Goal: Information Seeking & Learning: Learn about a topic

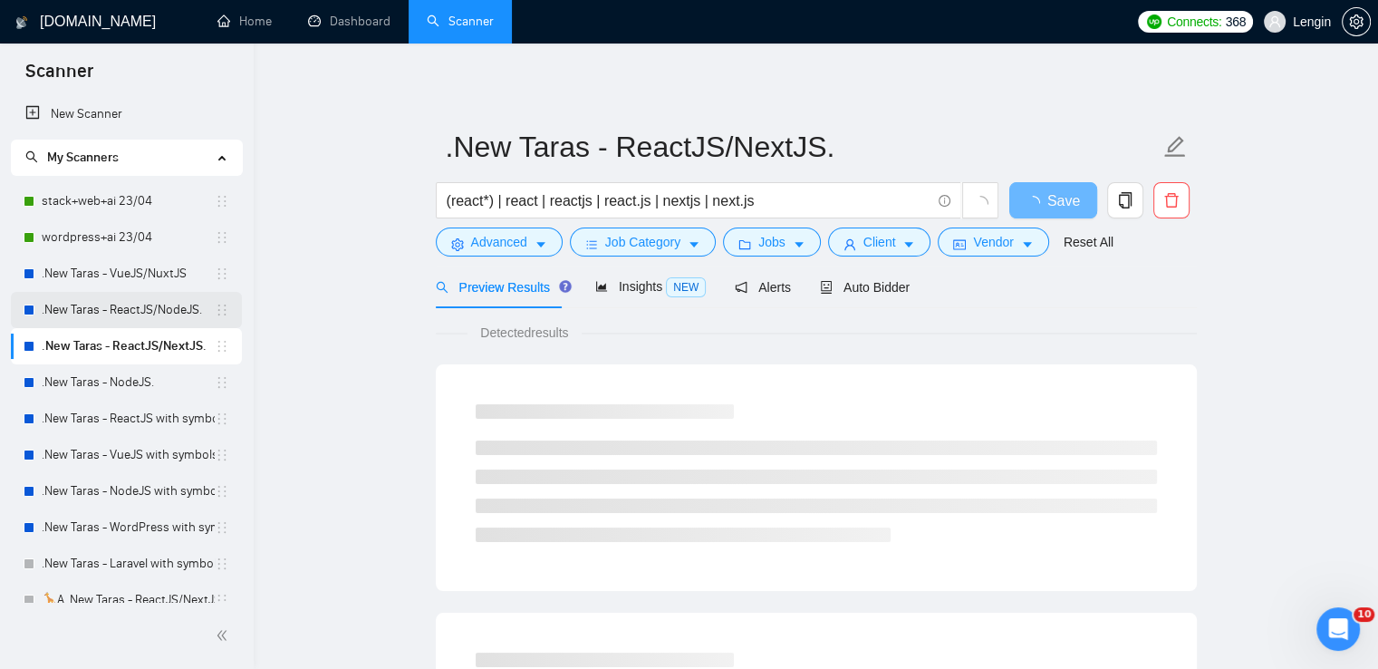
click at [145, 298] on link ".New Taras - ReactJS/NodeJS." at bounding box center [128, 310] width 173 height 36
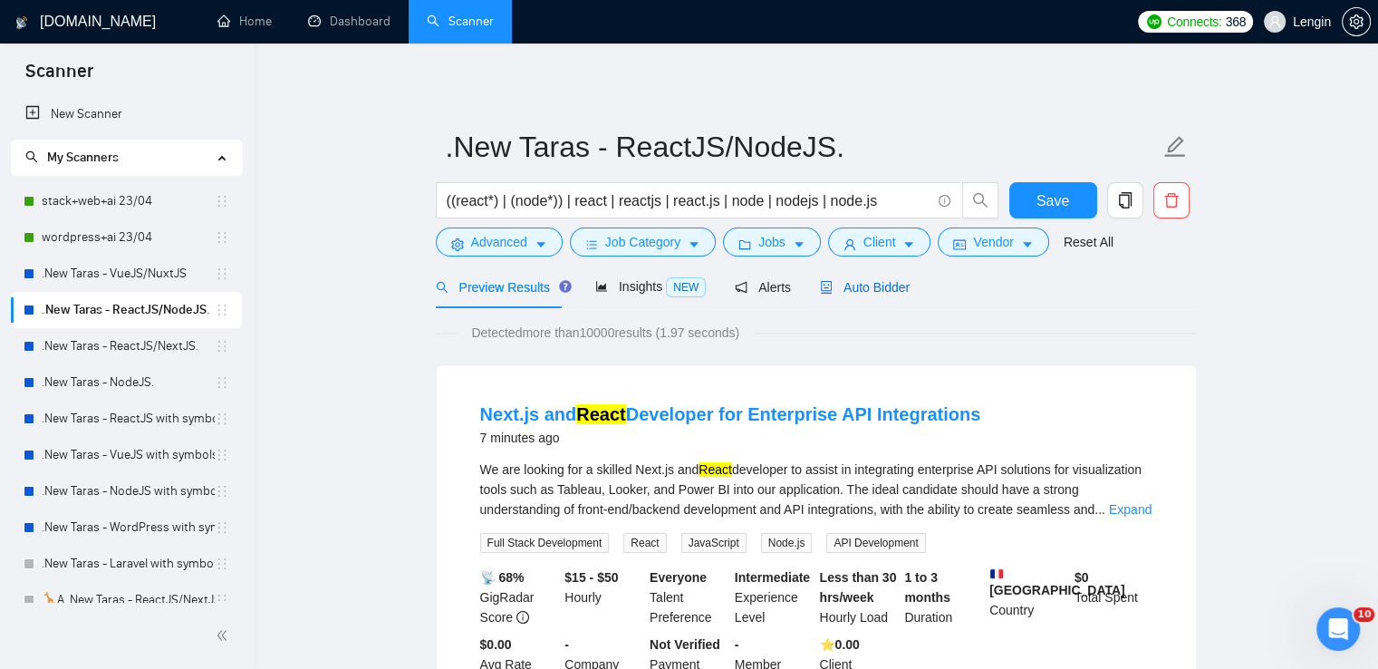
click at [863, 290] on span "Auto Bidder" at bounding box center [865, 287] width 90 height 14
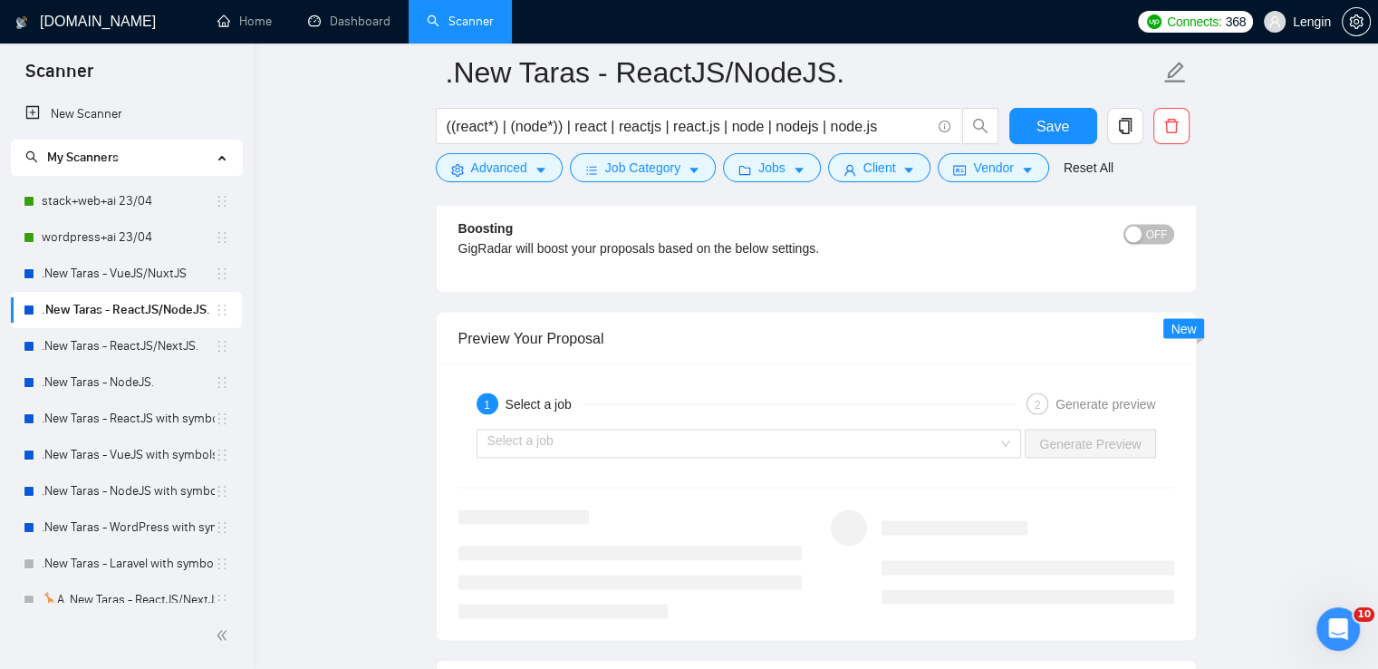
scroll to position [3660, 0]
click at [1004, 448] on div "Select a job" at bounding box center [749, 443] width 545 height 29
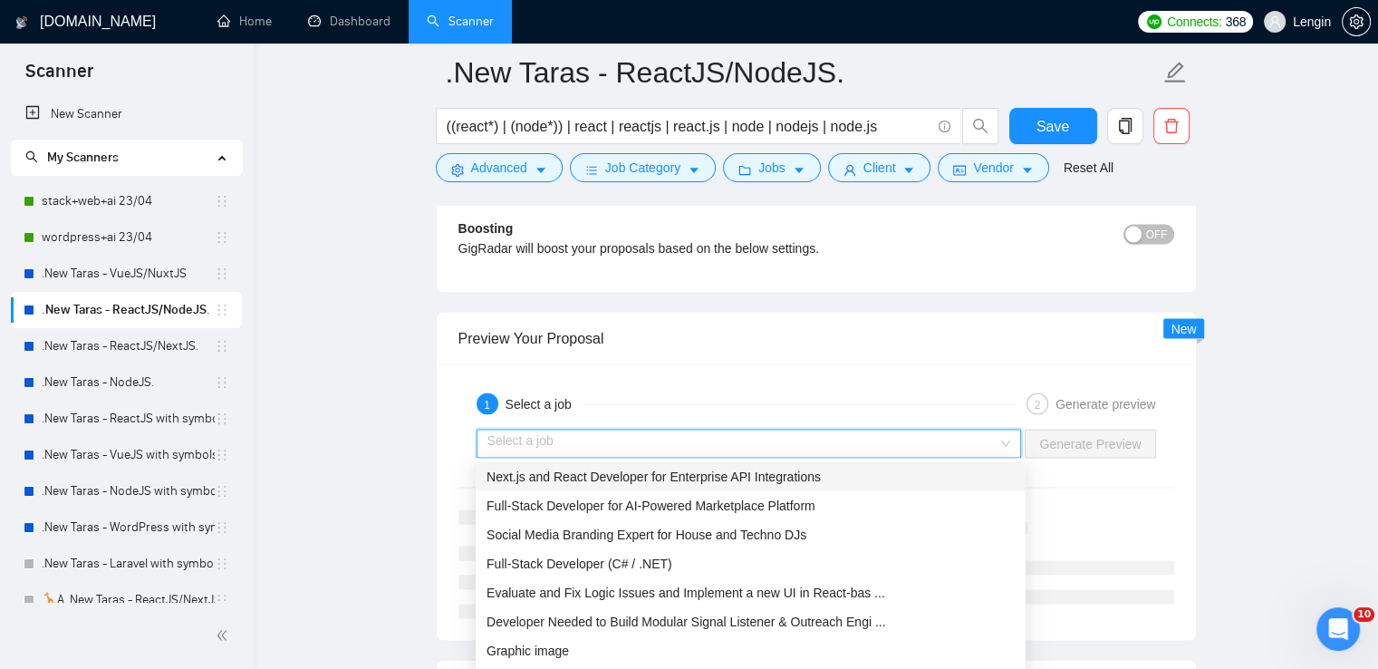
click at [836, 476] on div "Next.js and React Developer for Enterprise API Integrations" at bounding box center [750, 477] width 528 height 20
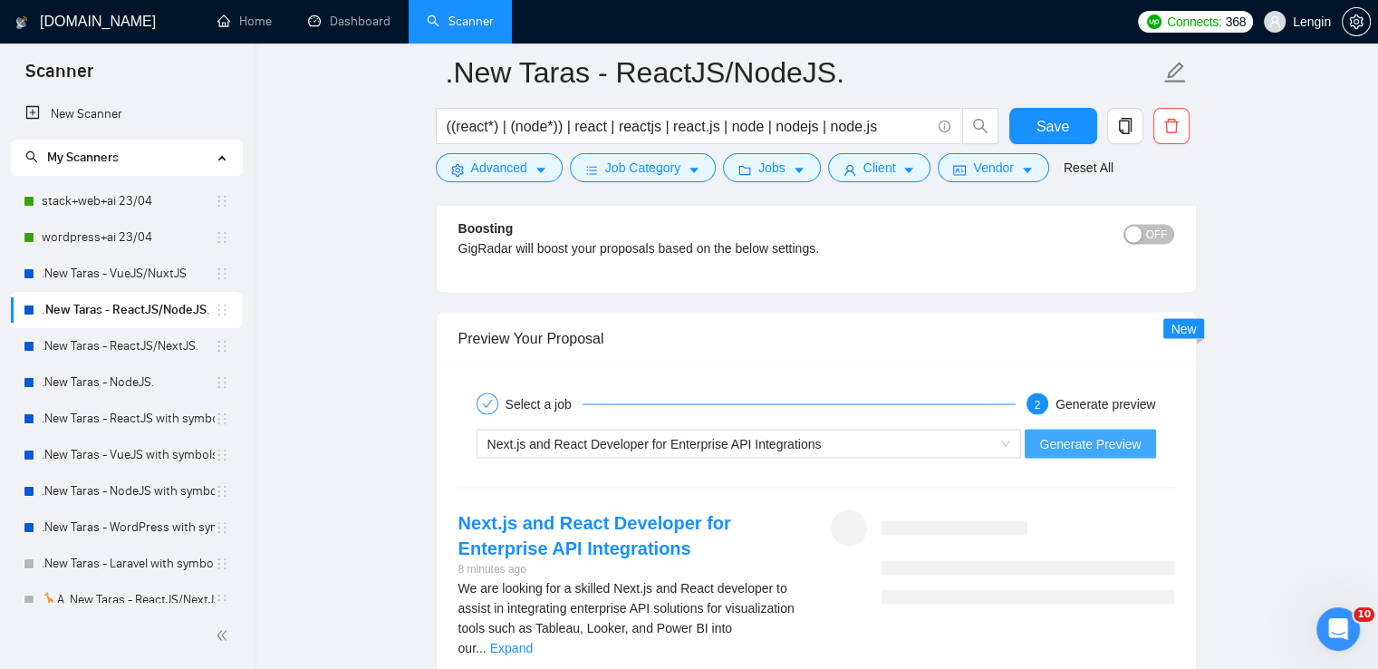
click at [1057, 434] on span "Generate Preview" at bounding box center [1089, 444] width 101 height 20
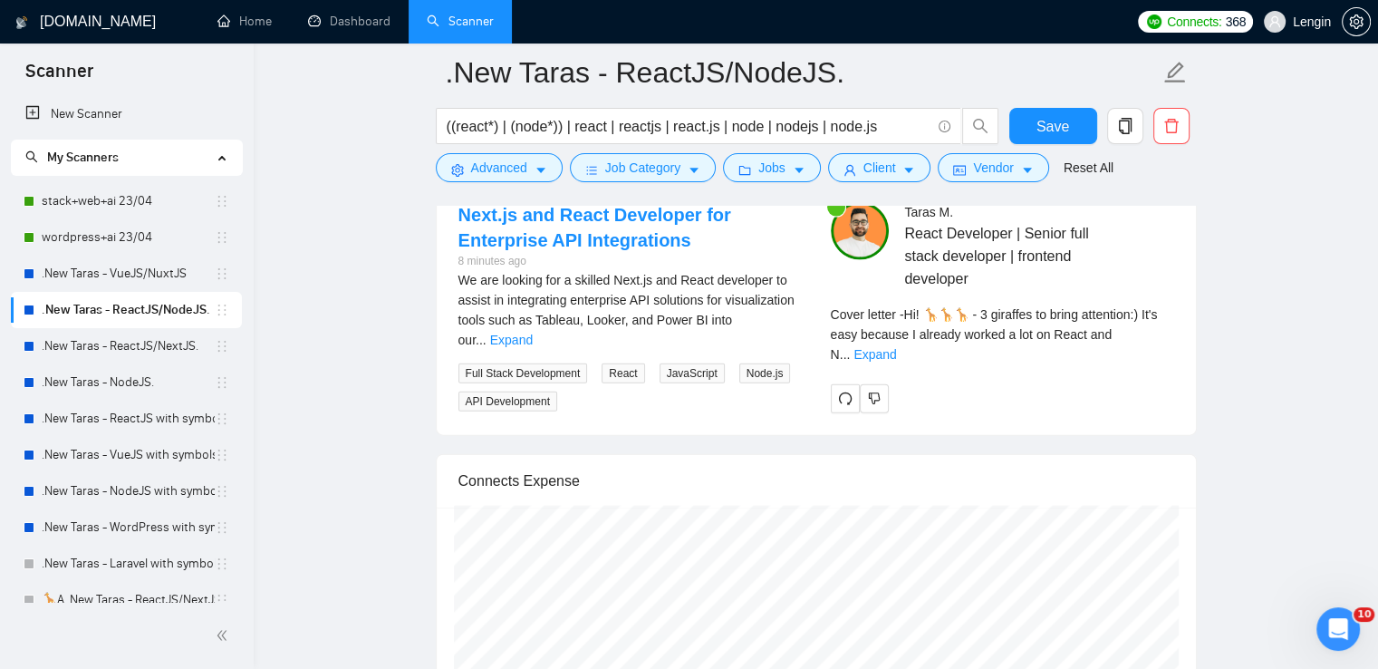
scroll to position [3972, 0]
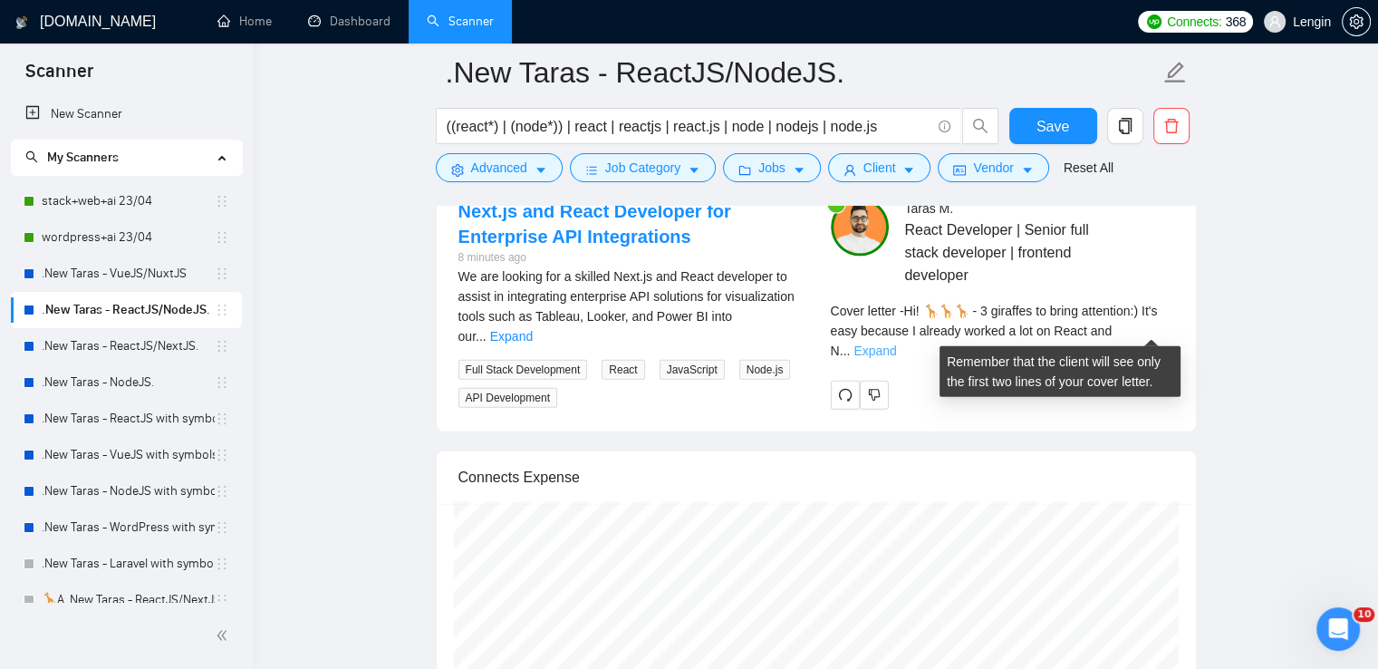
click at [896, 343] on link "Expand" at bounding box center [874, 350] width 43 height 14
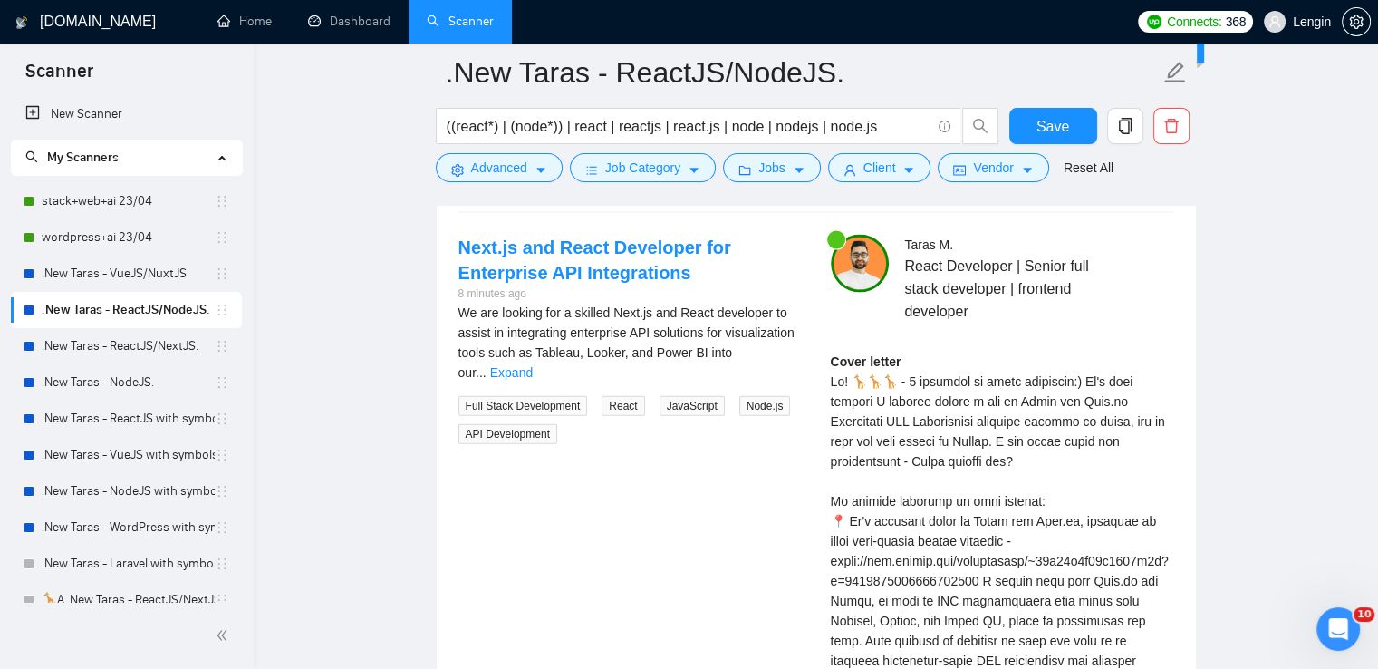
scroll to position [3914, 0]
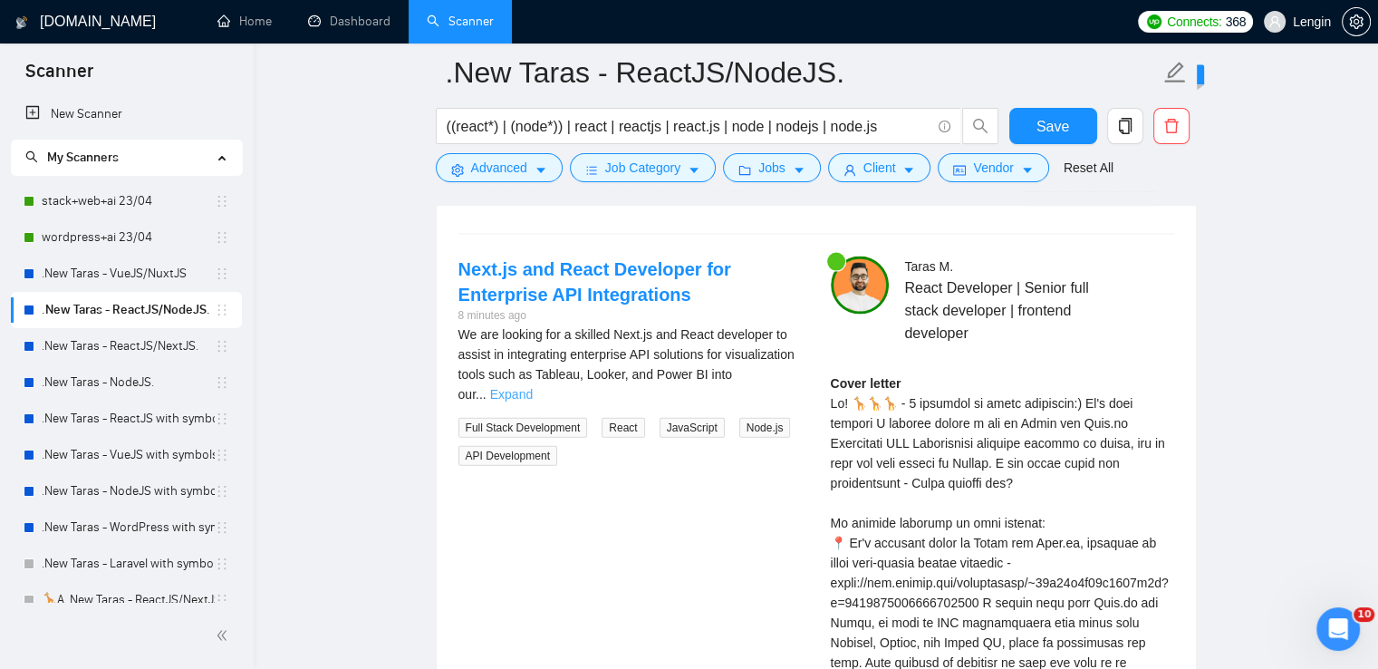
click at [533, 387] on link "Expand" at bounding box center [511, 394] width 43 height 14
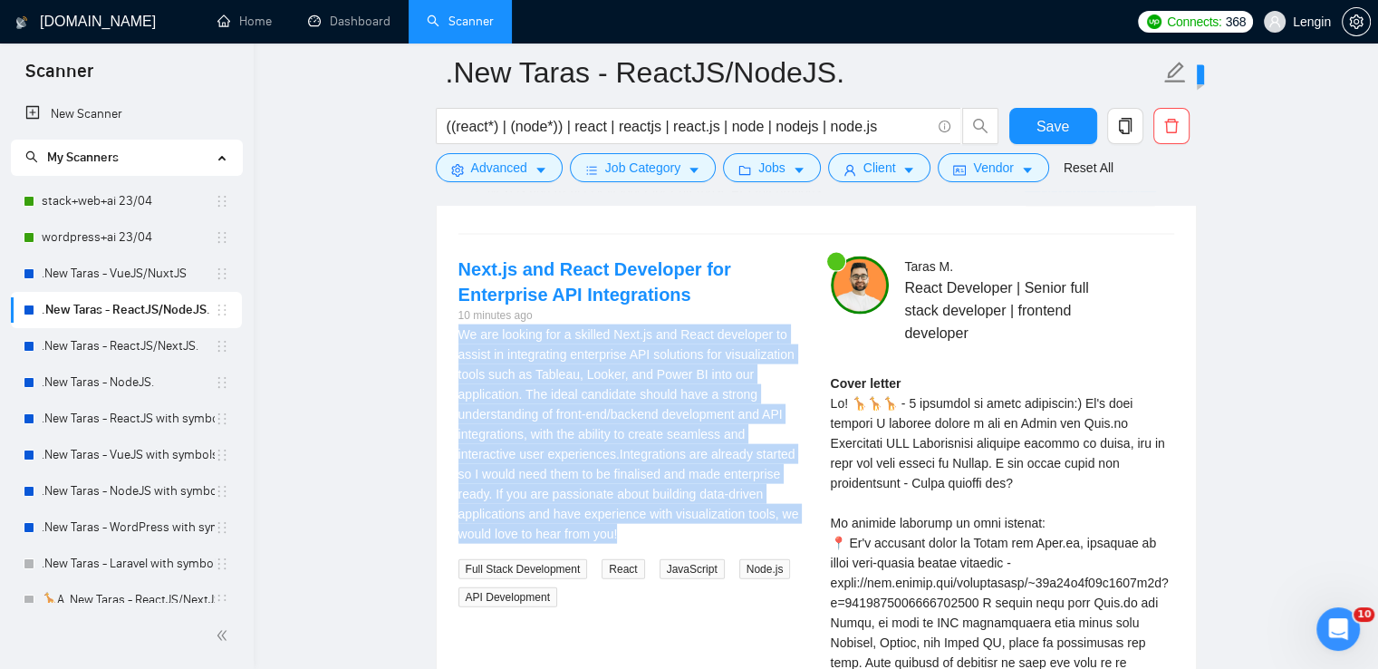
drag, startPoint x: 627, startPoint y: 525, endPoint x: 457, endPoint y: 334, distance: 256.0
click at [458, 334] on div "We are looking for a skilled Next.js and React developer to assist in integrati…" at bounding box center [629, 433] width 343 height 219
copy div "We are looking for a skilled Next.js and React developer to assist in integrati…"
click at [139, 333] on link ".New Taras - ReactJS/NextJS." at bounding box center [128, 346] width 173 height 36
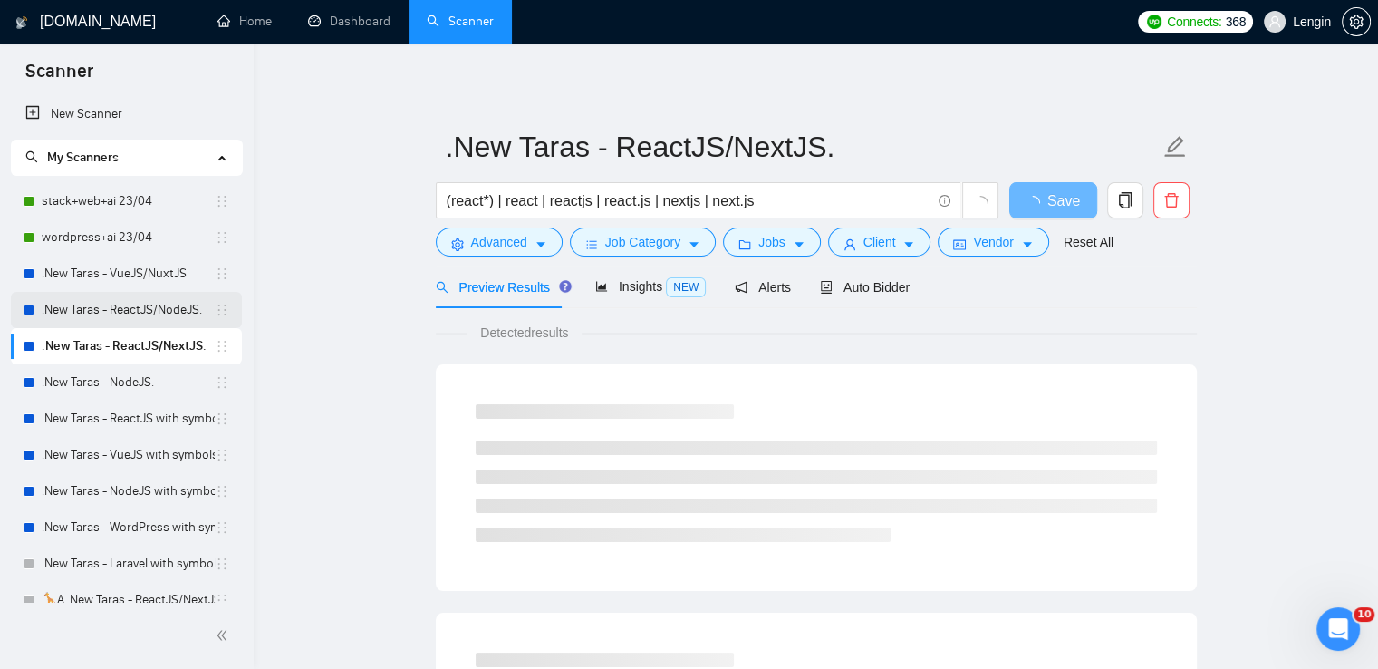
click at [128, 301] on link ".New Taras - ReactJS/NodeJS." at bounding box center [128, 310] width 173 height 36
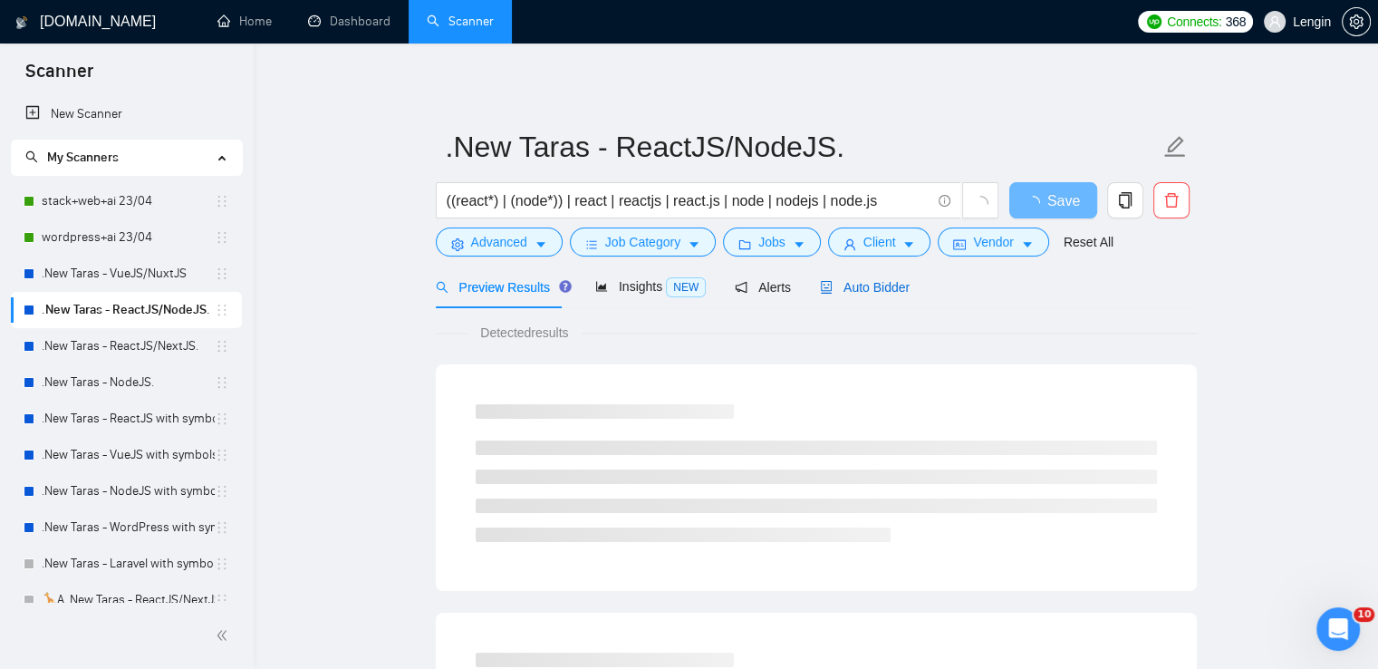
click at [862, 280] on span "Auto Bidder" at bounding box center [865, 287] width 90 height 14
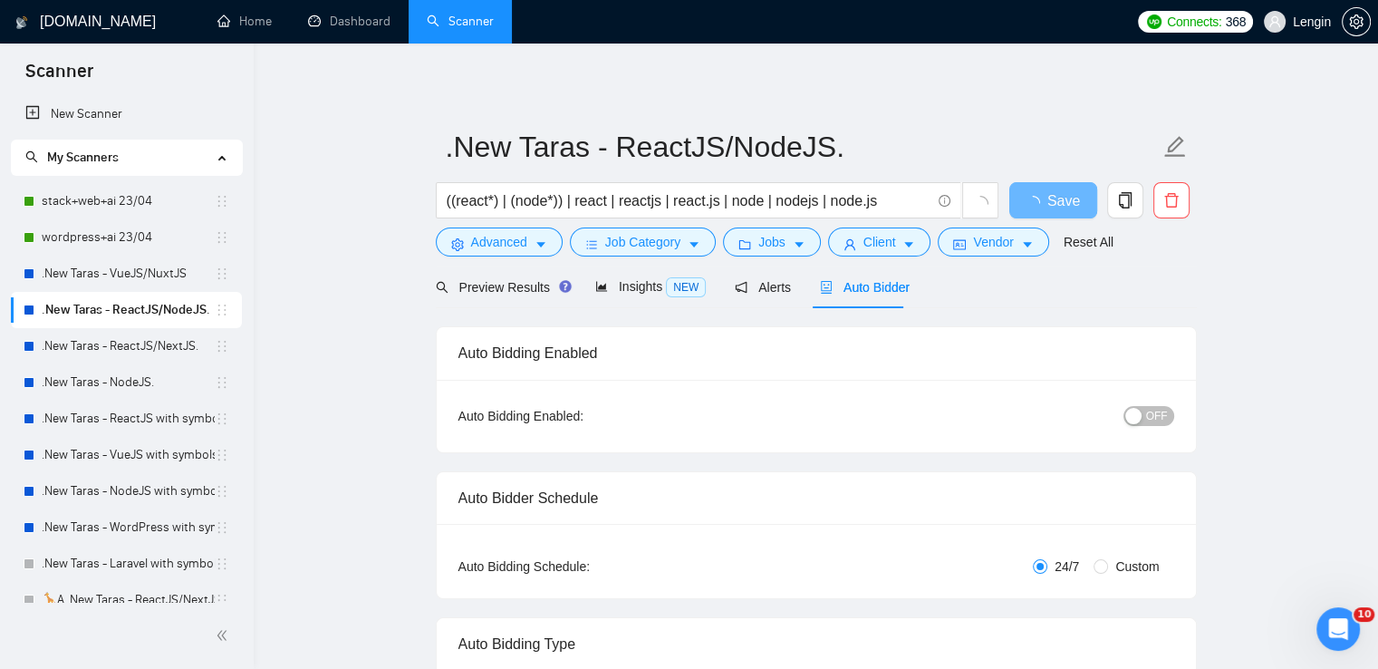
radio input "false"
radio input "true"
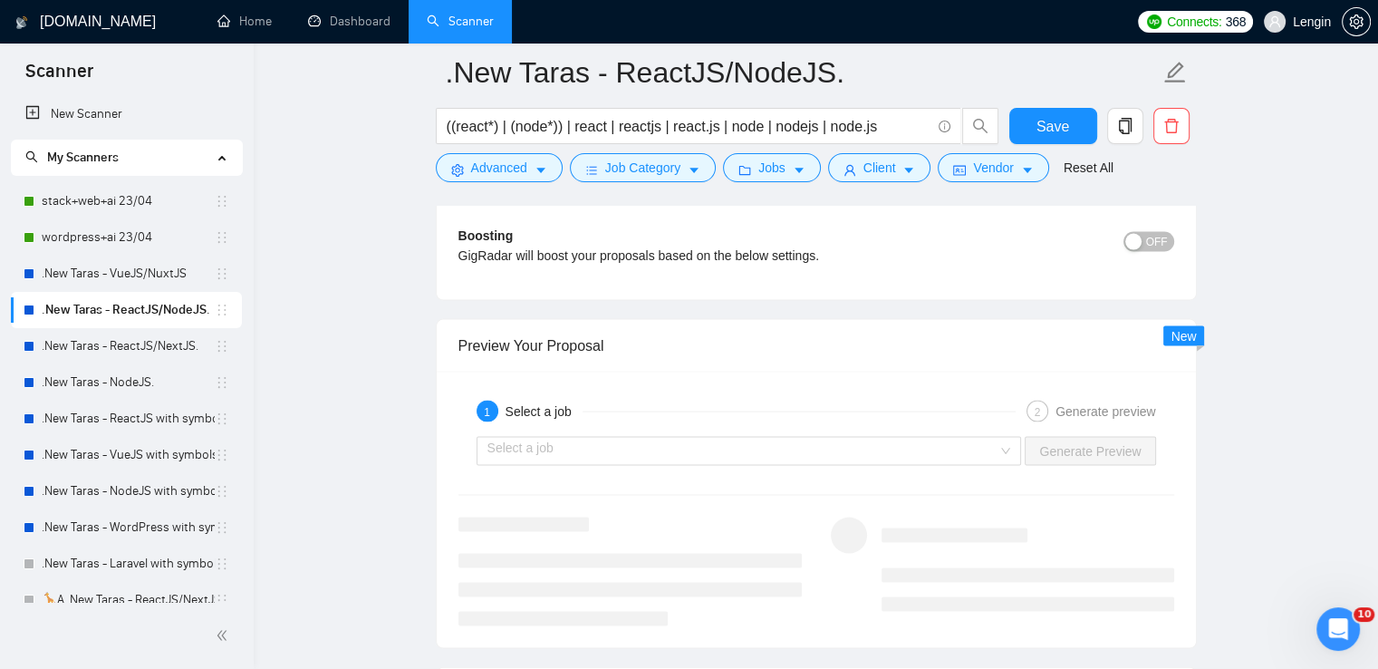
scroll to position [3810, 0]
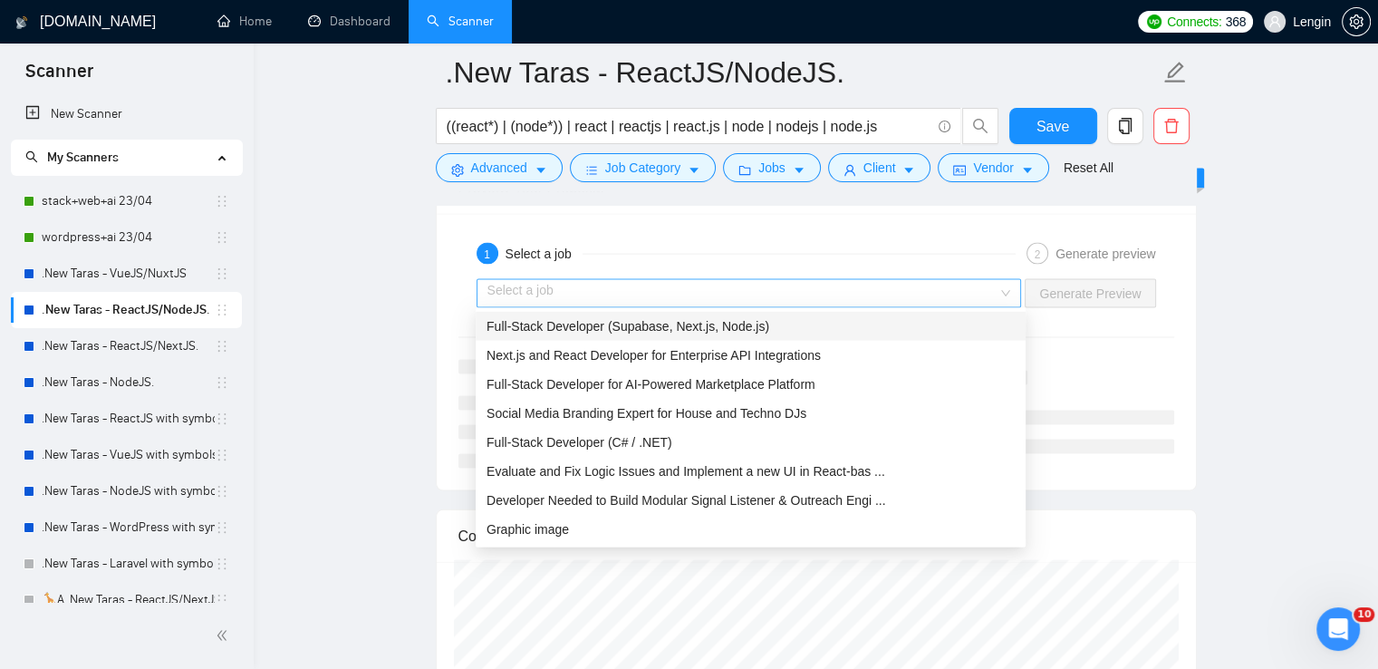
click at [1011, 295] on div "Select a job" at bounding box center [749, 293] width 545 height 29
click at [827, 323] on div "Full-Stack Developer (Supabase, Next.js, Node.js)" at bounding box center [750, 326] width 528 height 20
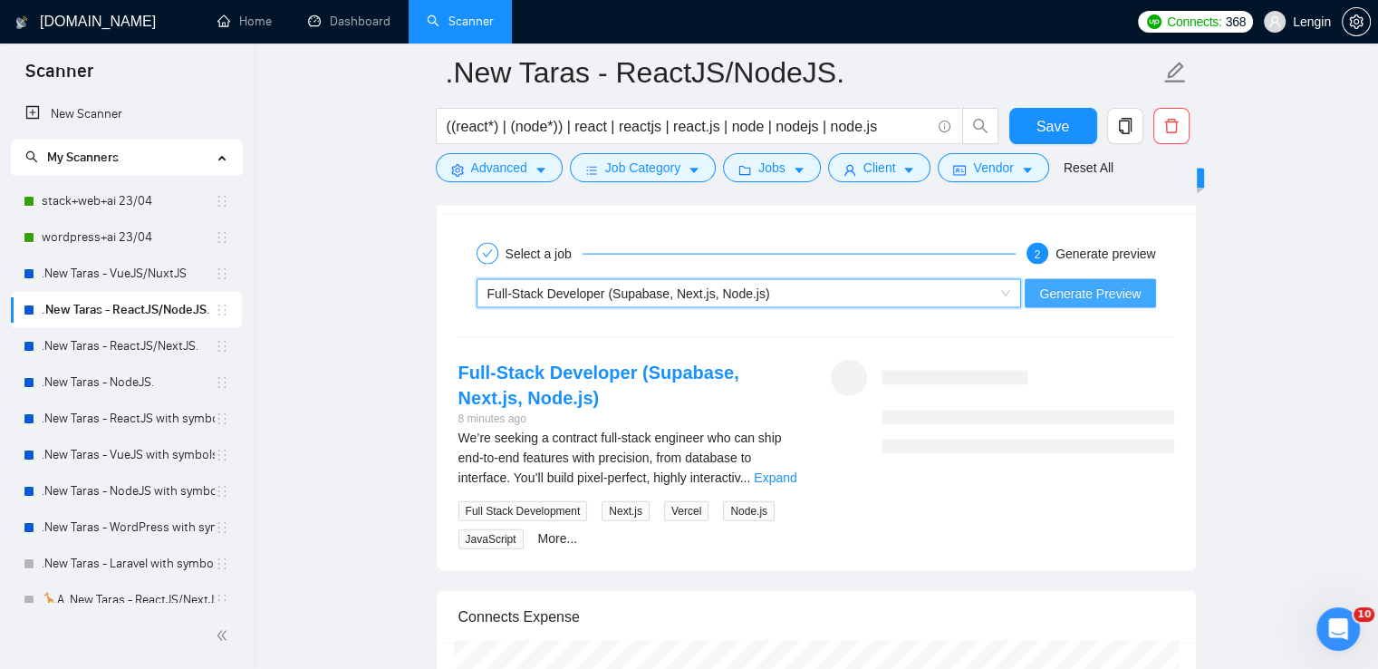
click at [1080, 284] on span "Generate Preview" at bounding box center [1089, 294] width 101 height 20
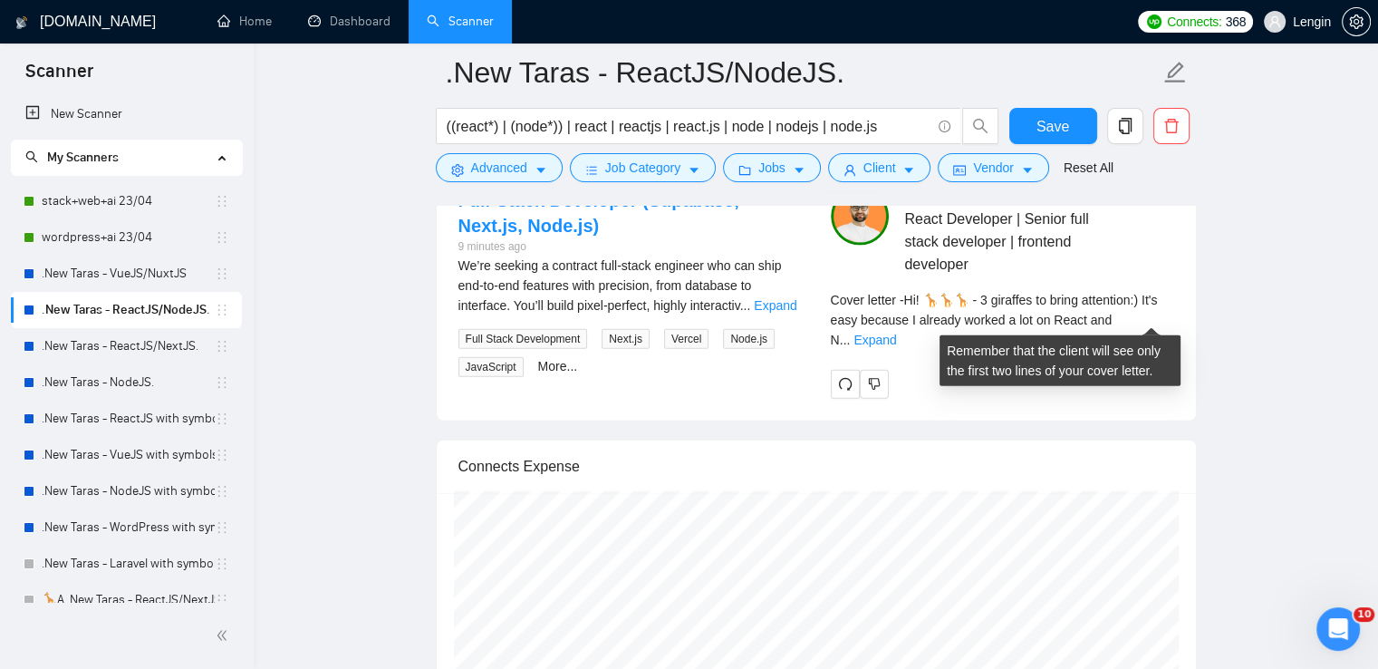
scroll to position [3996, 0]
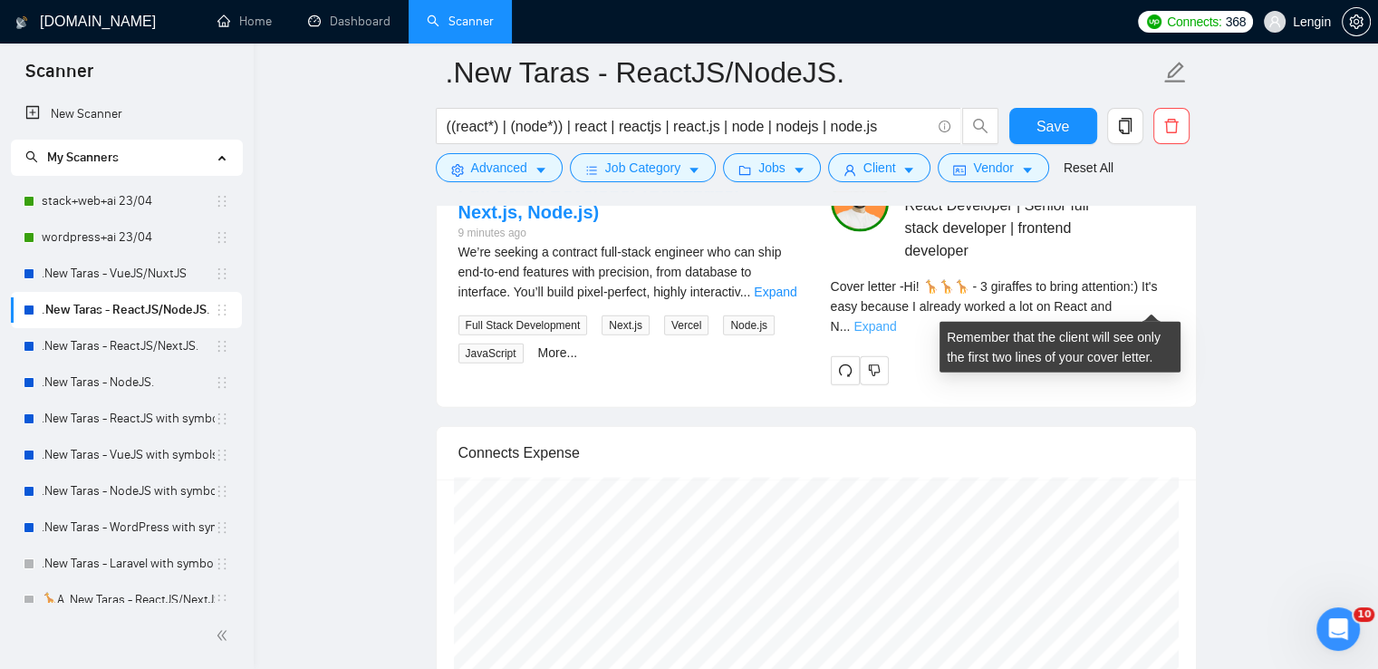
click at [896, 319] on link "Expand" at bounding box center [874, 326] width 43 height 14
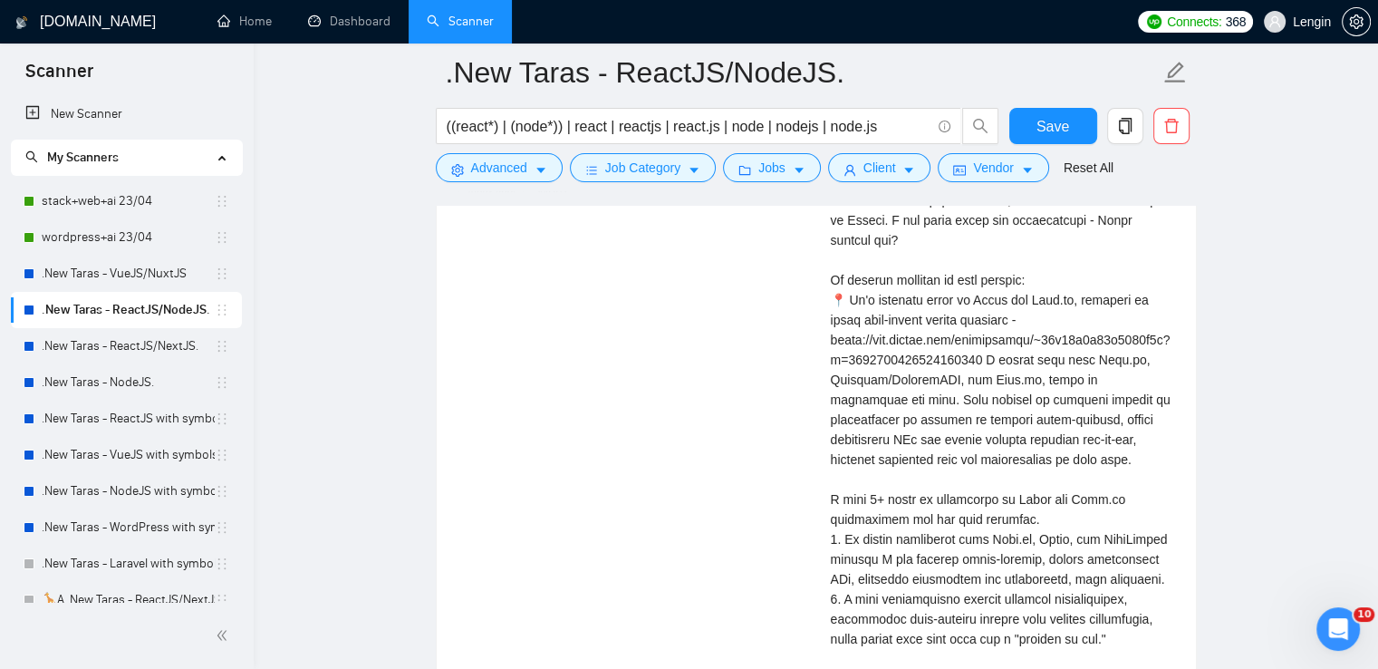
scroll to position [4159, 0]
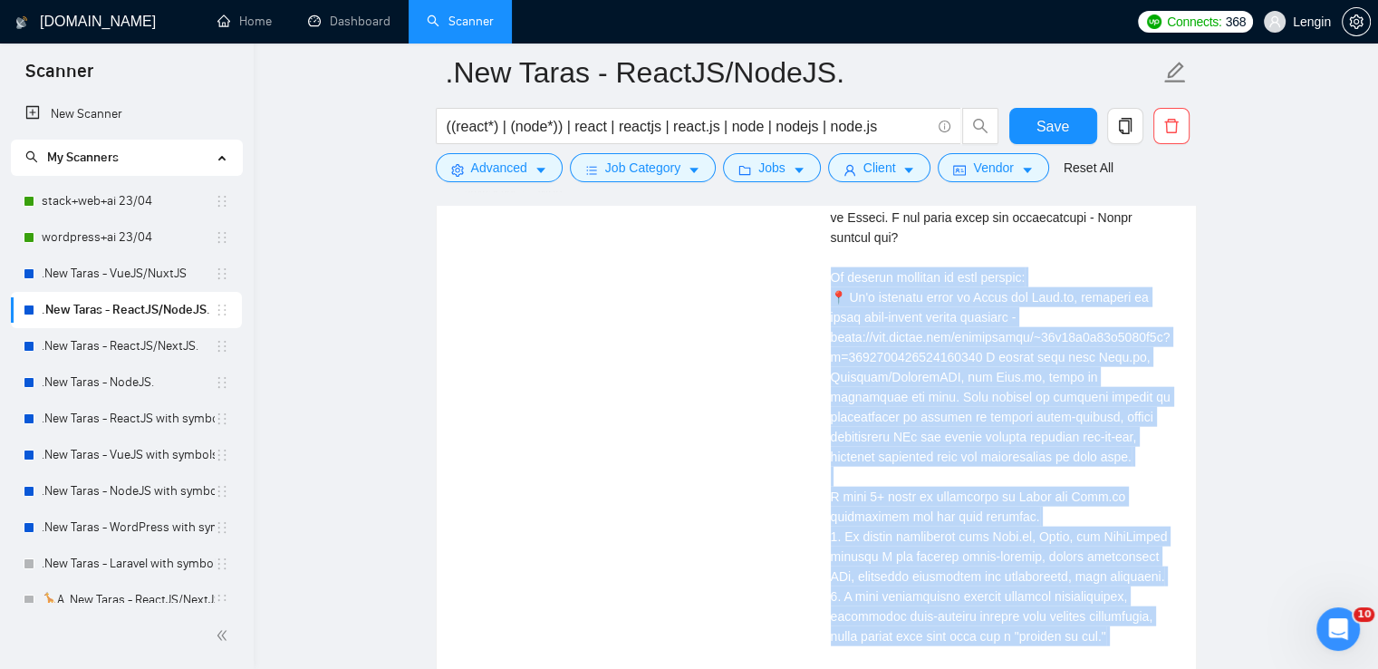
drag, startPoint x: 827, startPoint y: 255, endPoint x: 1141, endPoint y: 625, distance: 485.9
click at [1141, 625] on div "Taras M . React Developer | Senior full stack developer | frontend developer Co…" at bounding box center [1002, 393] width 372 height 764
copy div "project relevant to your request: 📍 It's platform based on React and Next.js, d…"
click at [172, 333] on link ".New Taras - ReactJS/NextJS." at bounding box center [128, 346] width 173 height 36
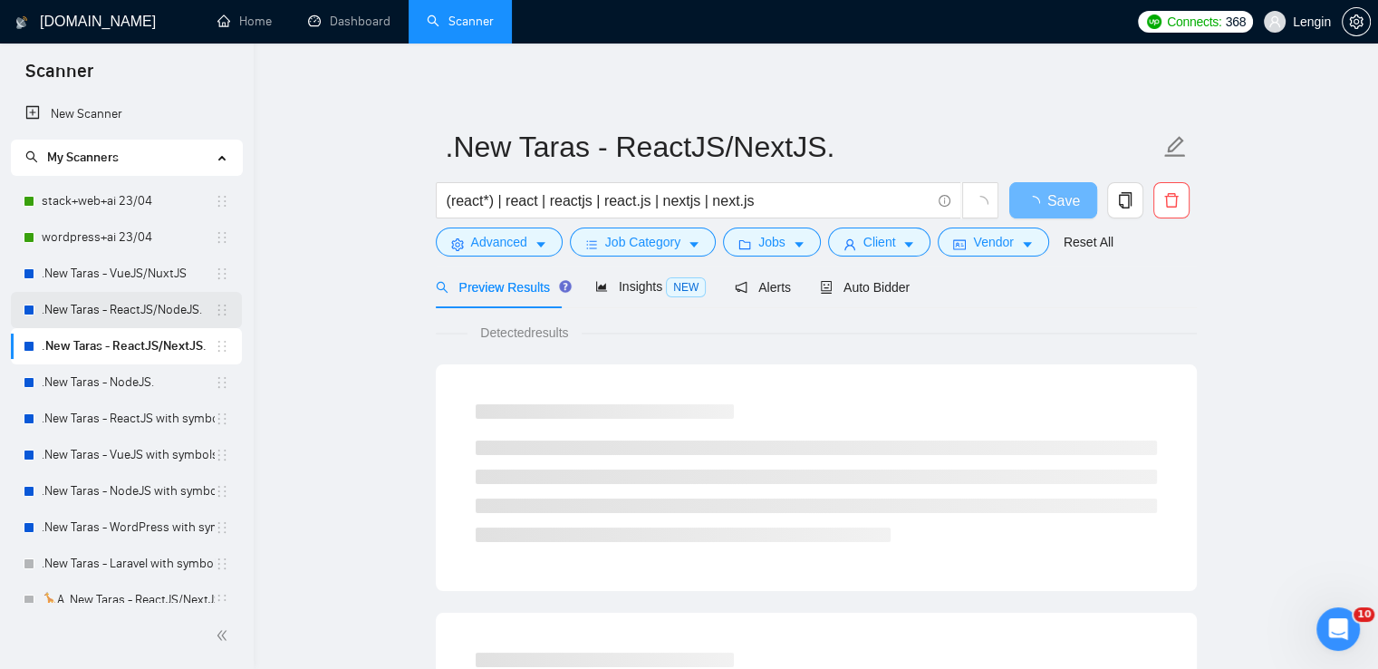
click at [110, 305] on link ".New Taras - ReactJS/NodeJS." at bounding box center [128, 310] width 173 height 36
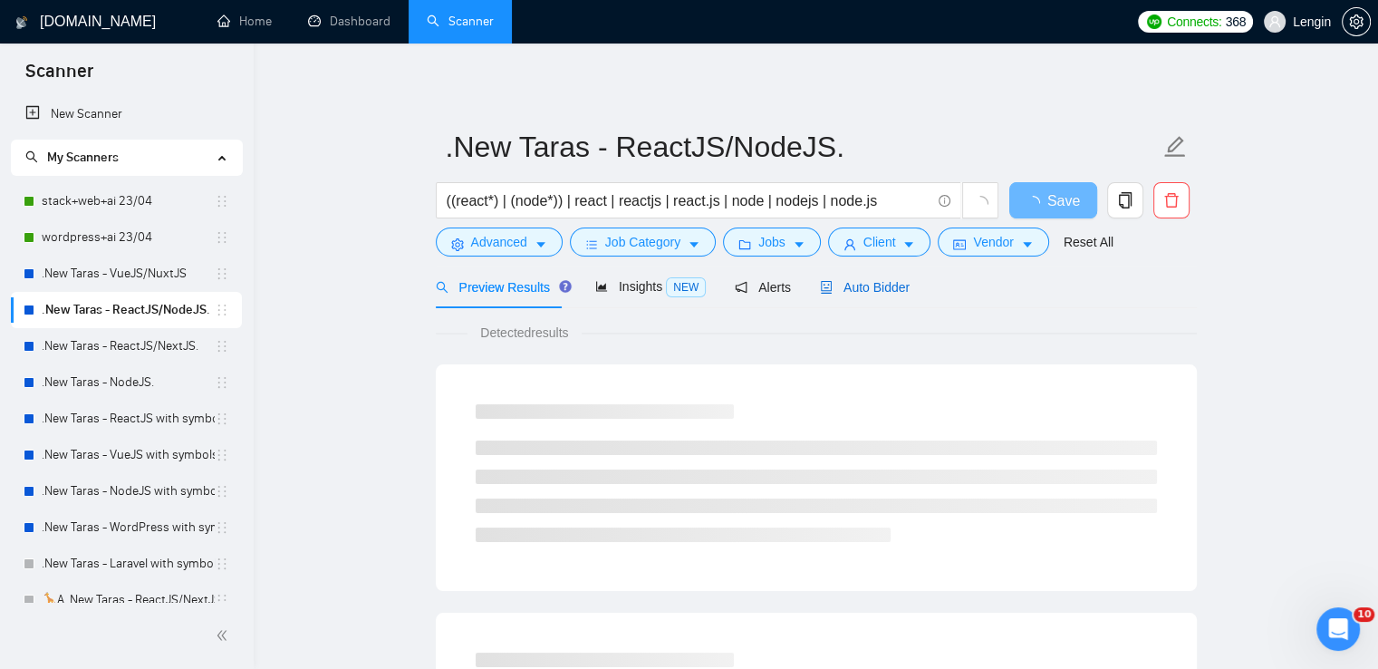
click at [864, 290] on span "Auto Bidder" at bounding box center [865, 287] width 90 height 14
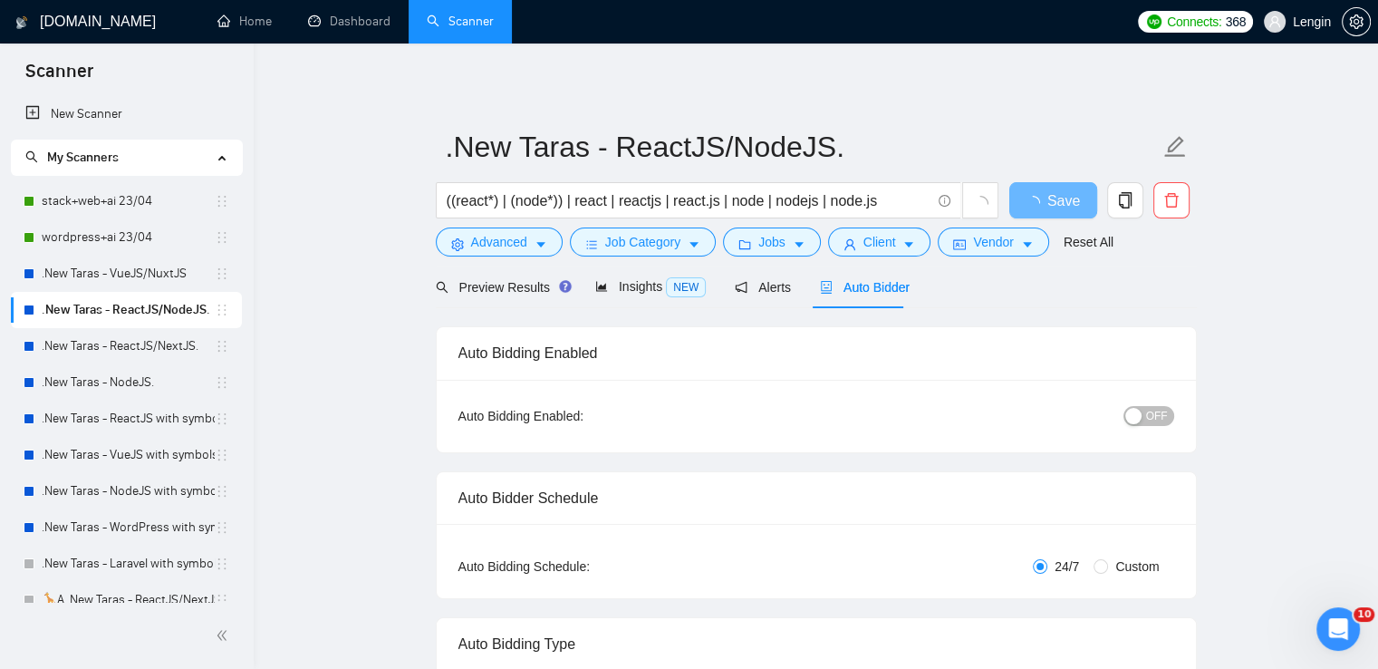
radio input "false"
radio input "true"
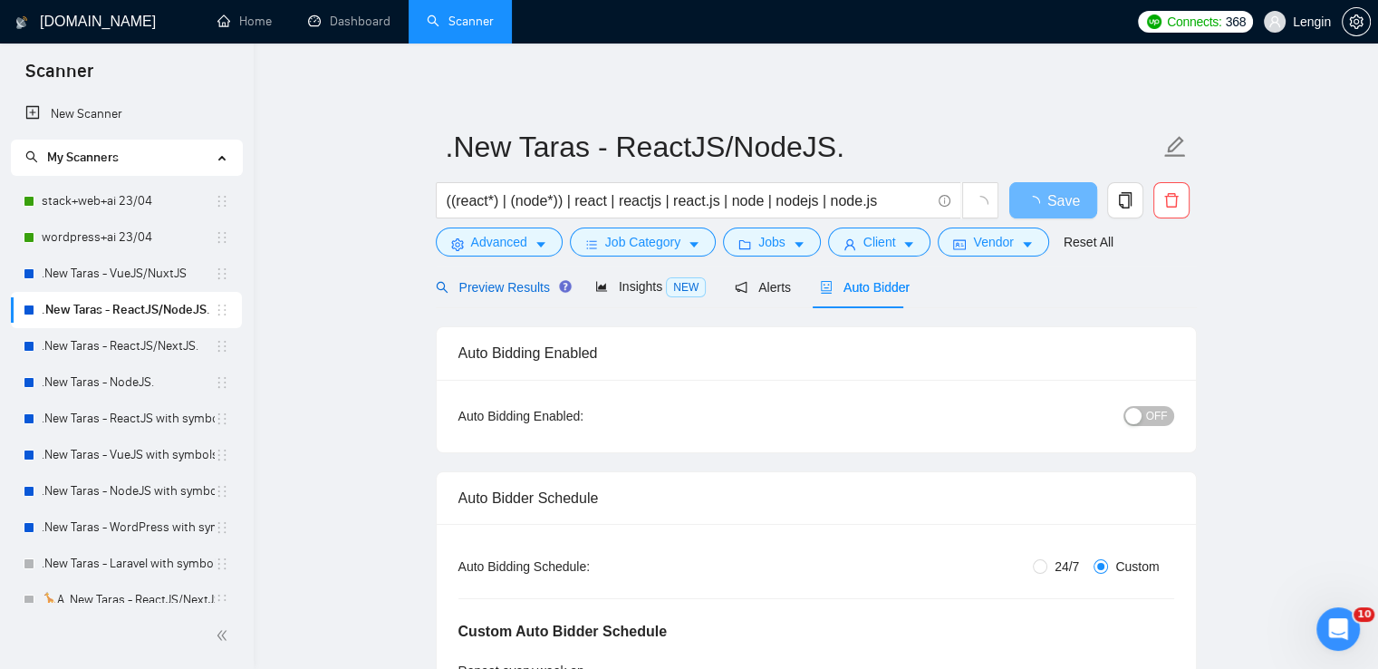
click at [501, 282] on span "Preview Results" at bounding box center [501, 287] width 130 height 14
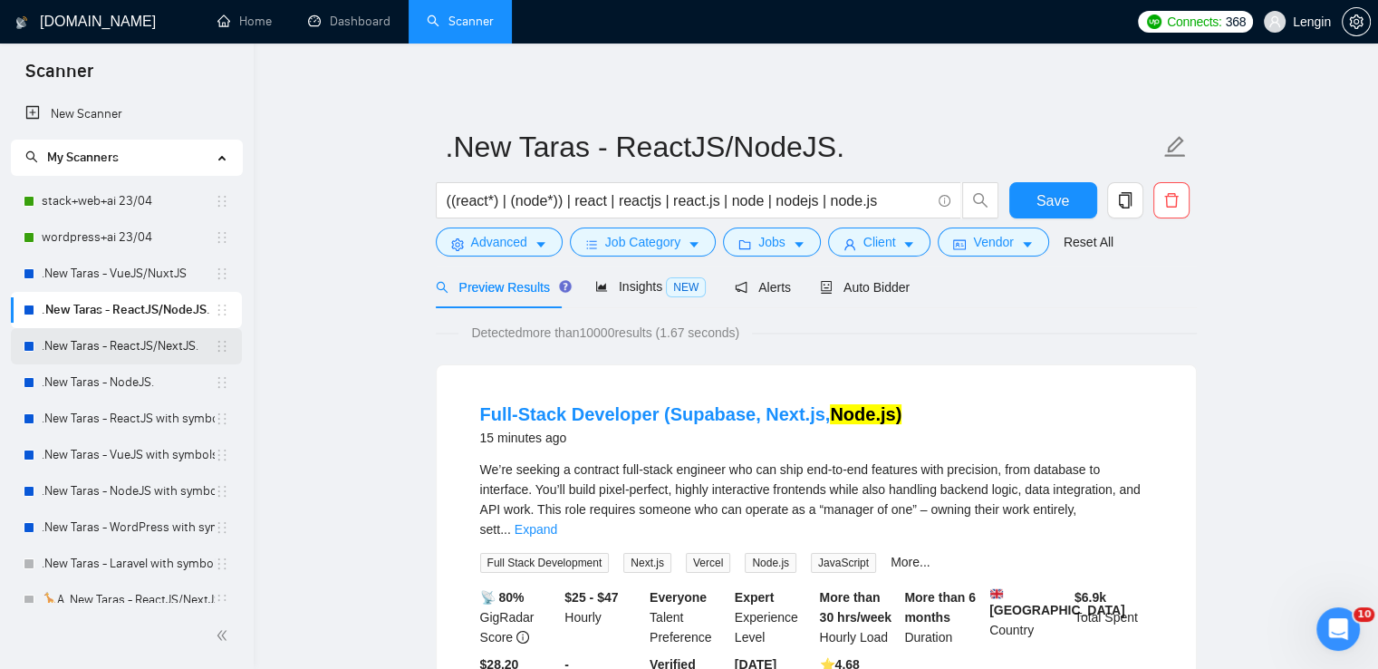
click at [109, 360] on link ".New Taras - ReactJS/NextJS." at bounding box center [128, 346] width 173 height 36
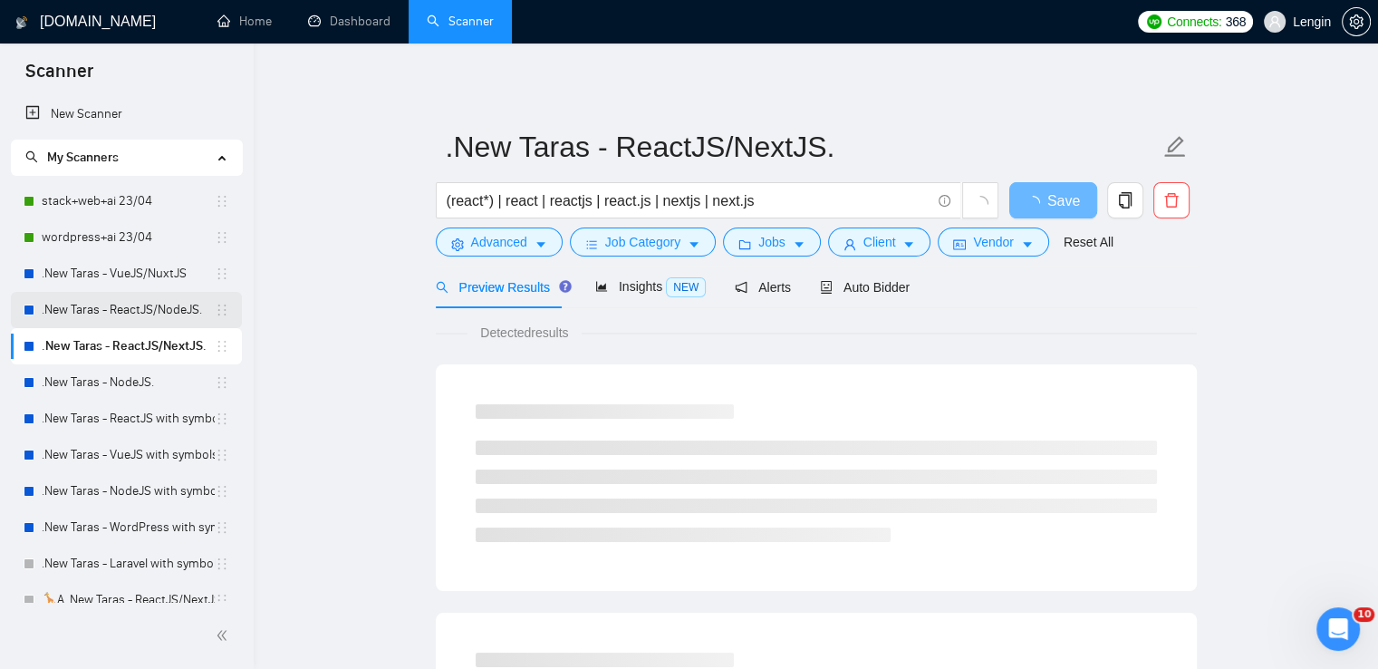
click at [156, 323] on link ".New Taras - ReactJS/NodeJS." at bounding box center [128, 310] width 173 height 36
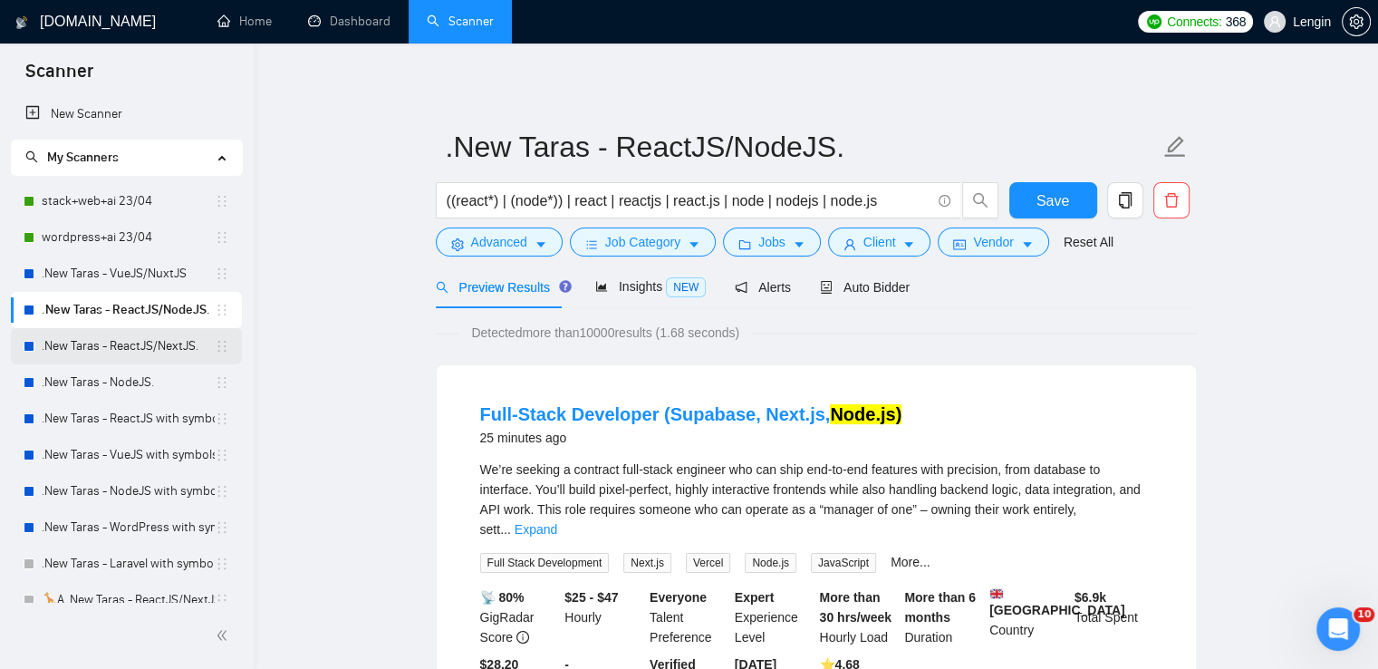
click at [131, 339] on link ".New Taras - ReactJS/NextJS." at bounding box center [128, 346] width 173 height 36
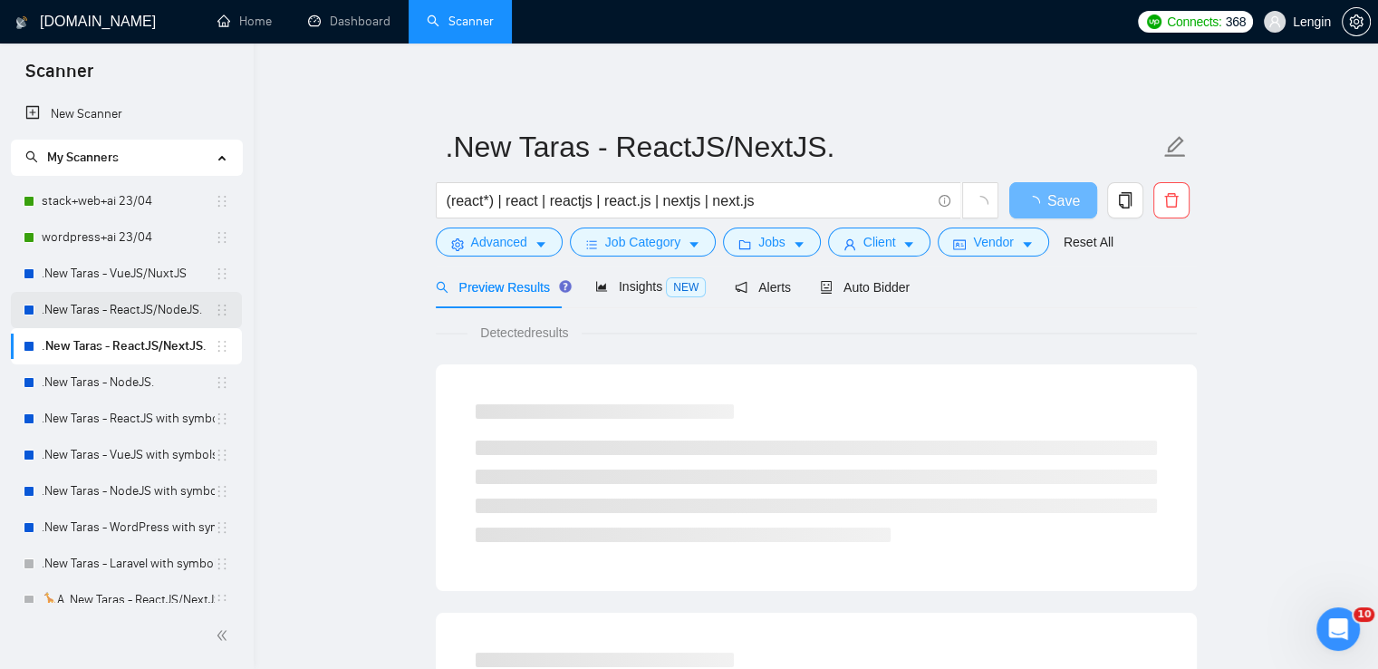
click at [139, 313] on link ".New Taras - ReactJS/NodeJS." at bounding box center [128, 310] width 173 height 36
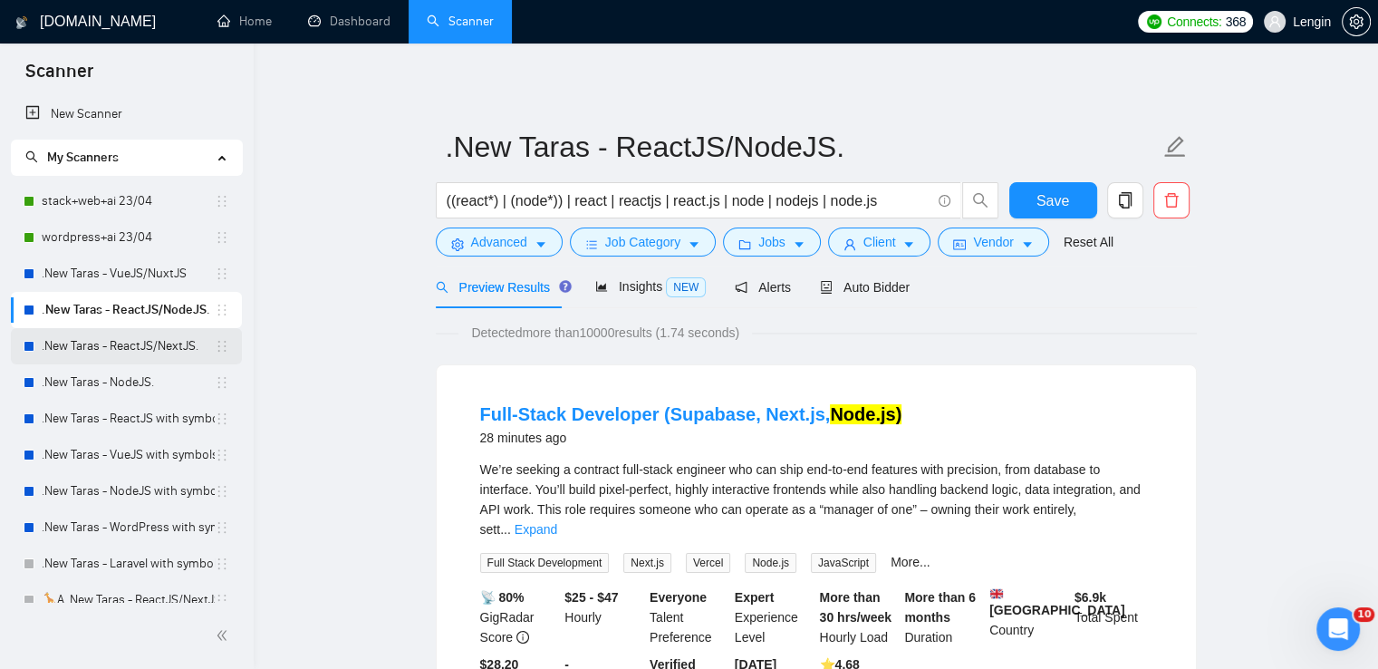
click at [135, 336] on link ".New Taras - ReactJS/NextJS." at bounding box center [128, 346] width 173 height 36
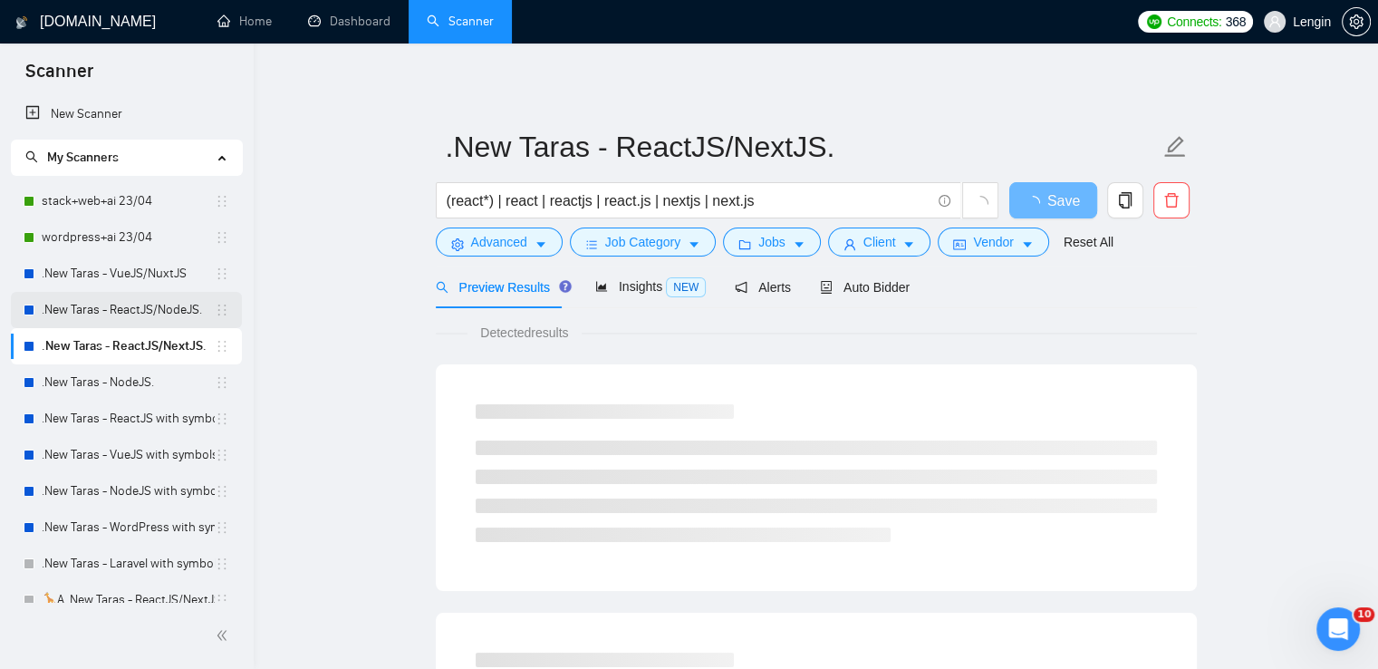
click at [125, 313] on link ".New Taras - ReactJS/NodeJS." at bounding box center [128, 310] width 173 height 36
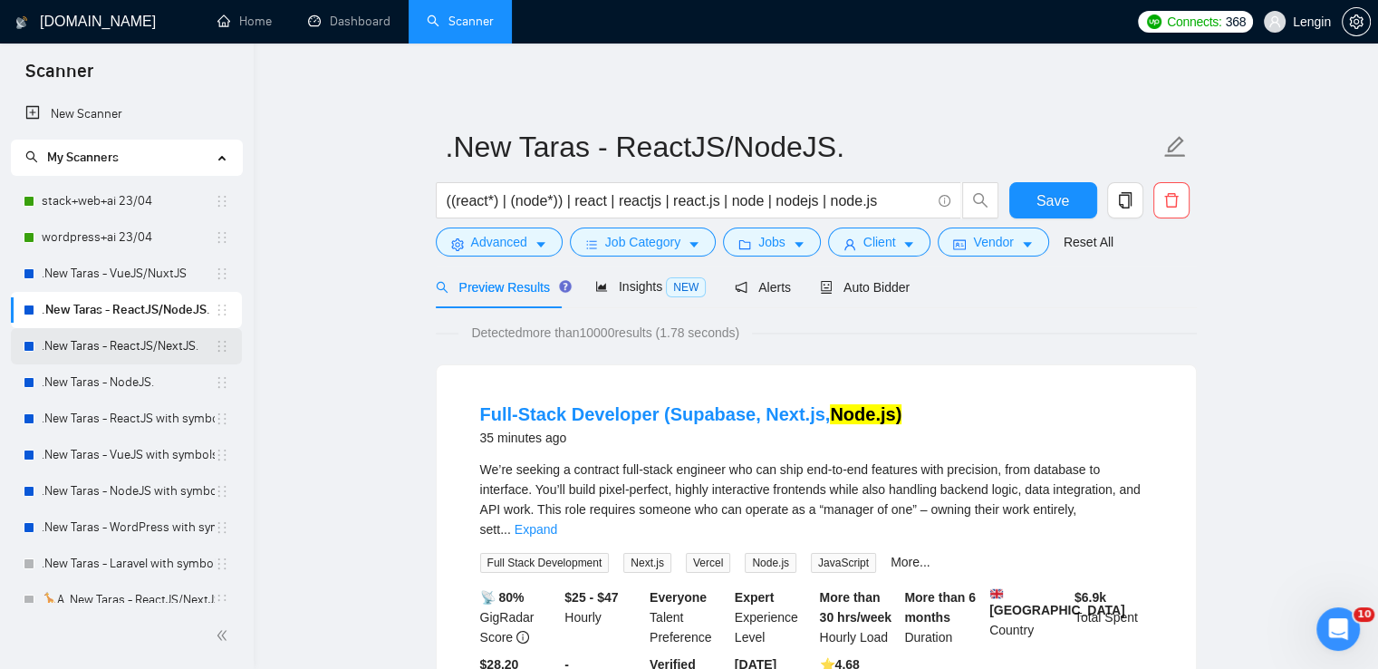
click at [152, 354] on link ".New Taras - ReactJS/NextJS." at bounding box center [128, 346] width 173 height 36
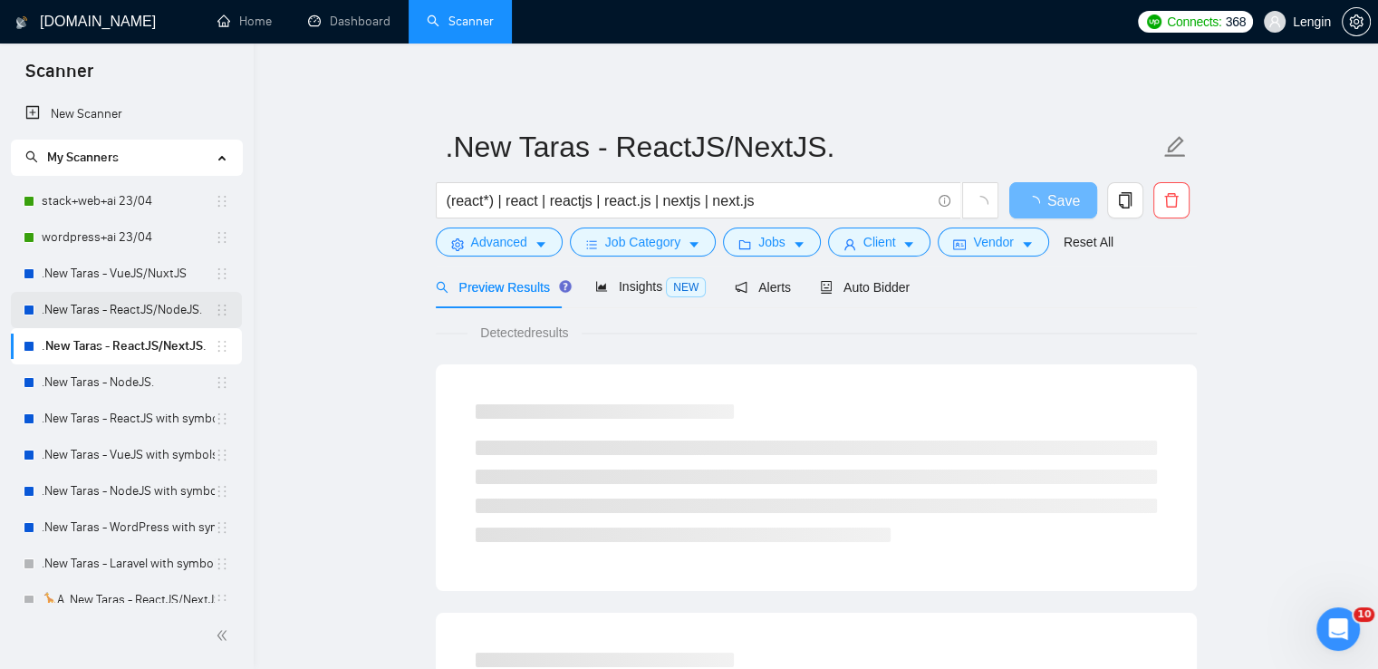
click at [159, 305] on link ".New Taras - ReactJS/NodeJS." at bounding box center [128, 310] width 173 height 36
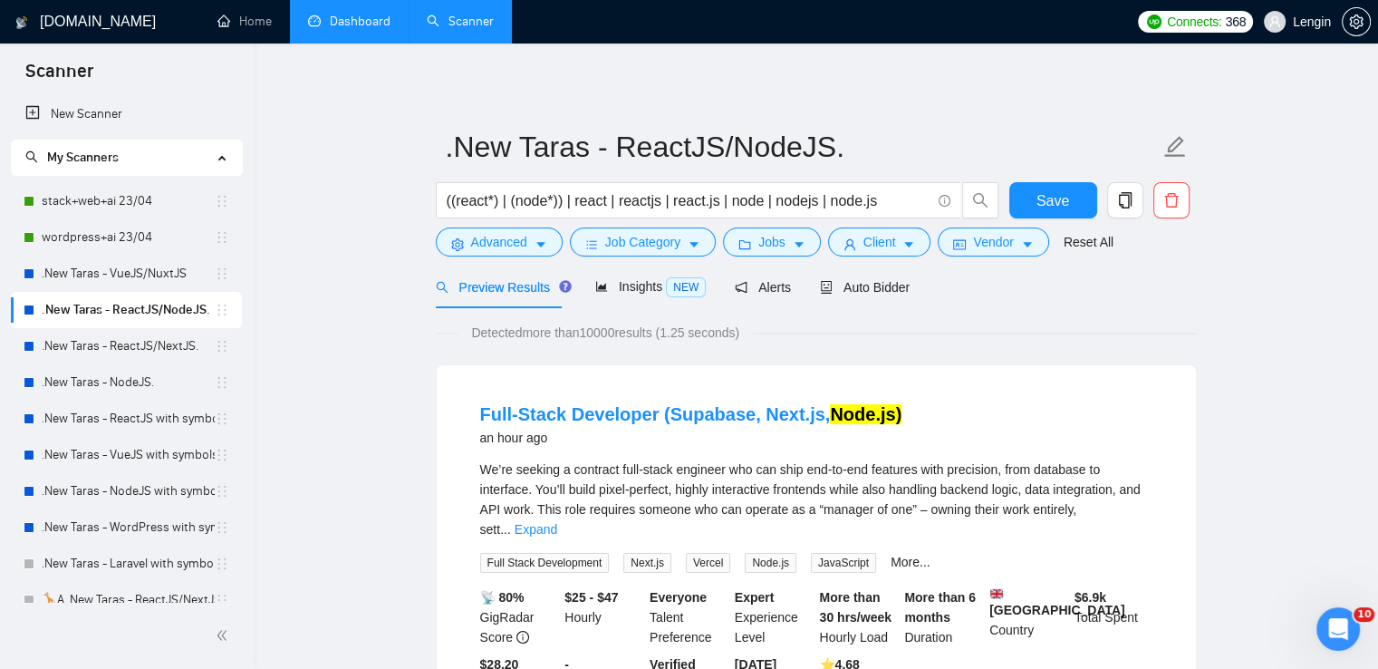
click at [346, 23] on link "Dashboard" at bounding box center [349, 21] width 82 height 15
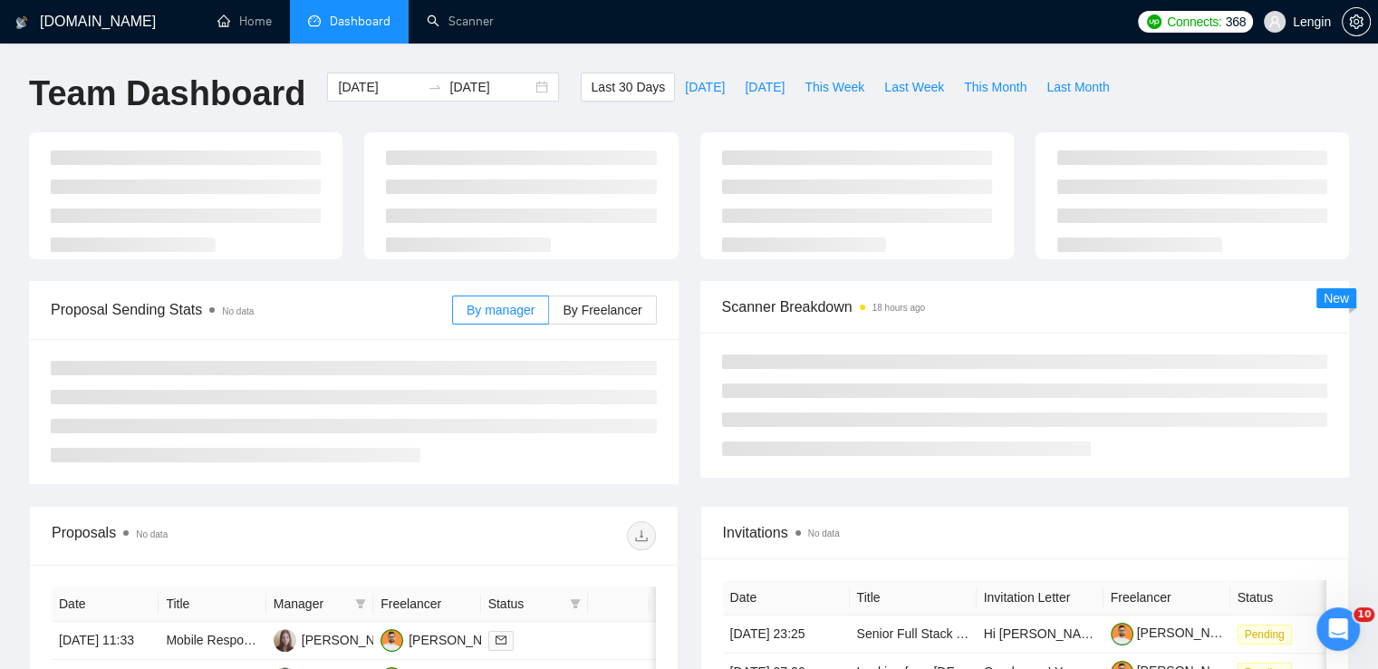
type input "[DATE]"
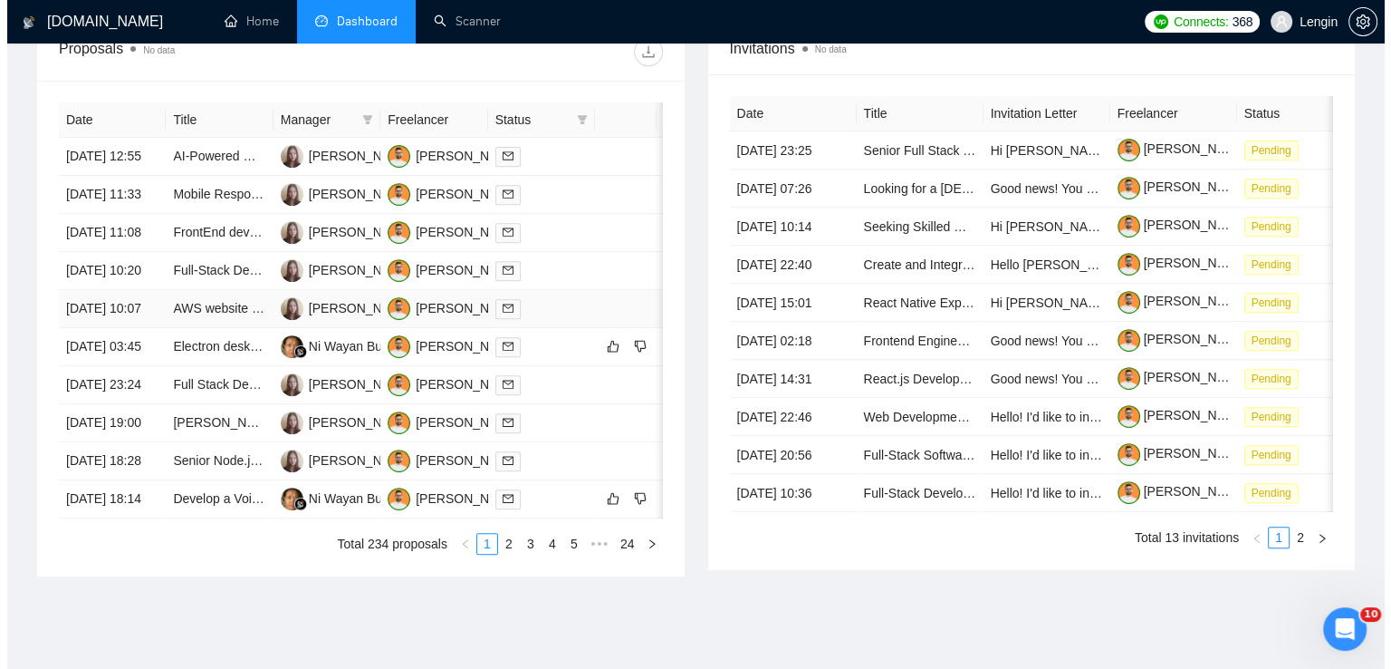
scroll to position [698, 0]
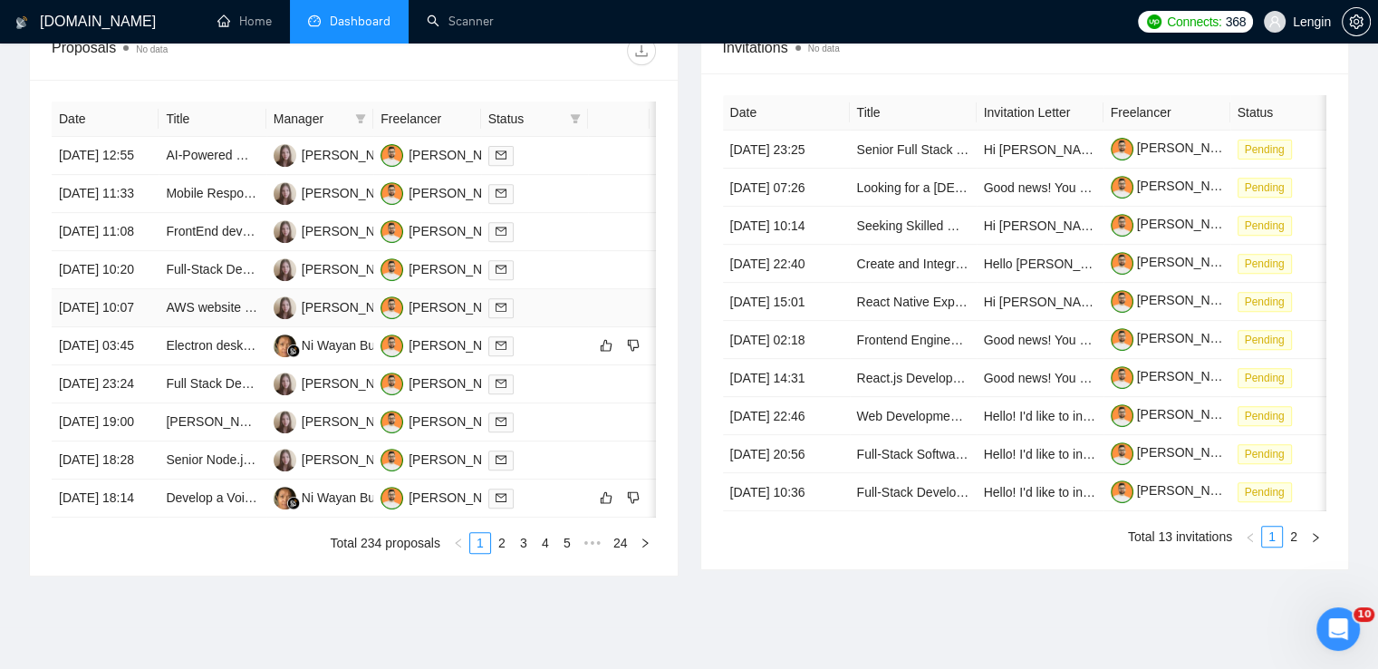
click at [250, 327] on td "AWS website development" at bounding box center [212, 308] width 107 height 38
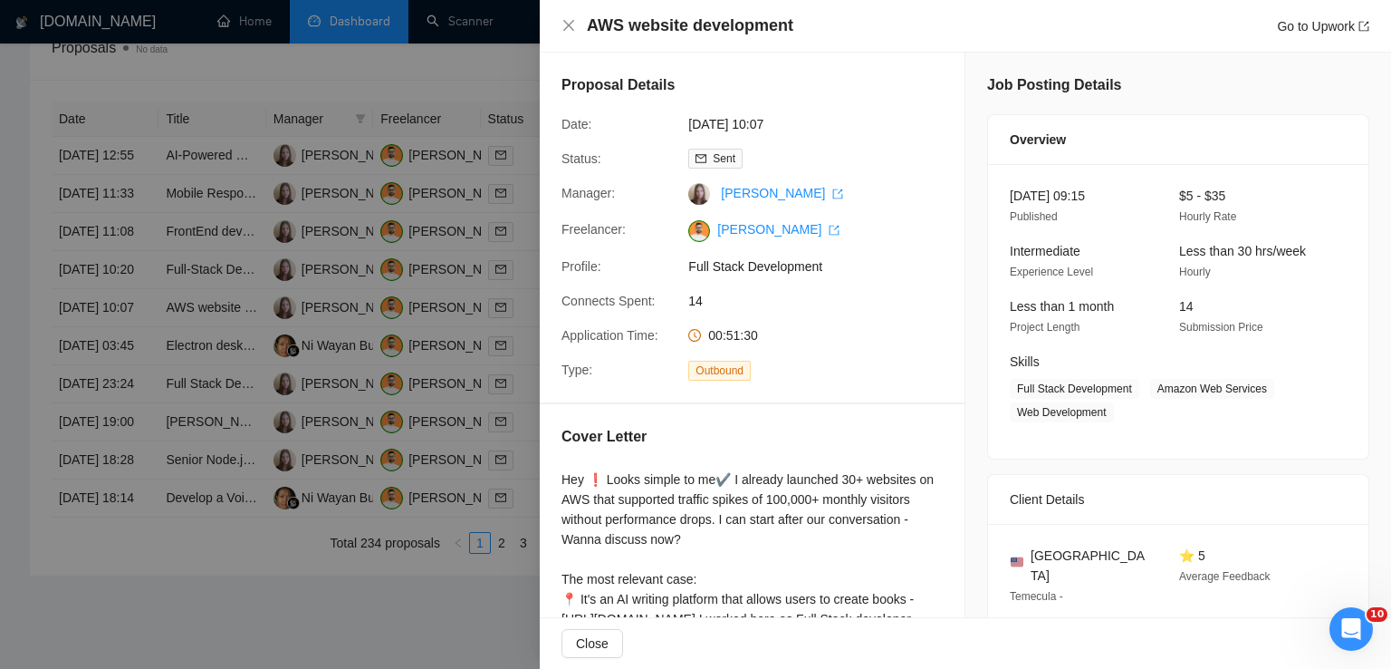
scroll to position [295, 0]
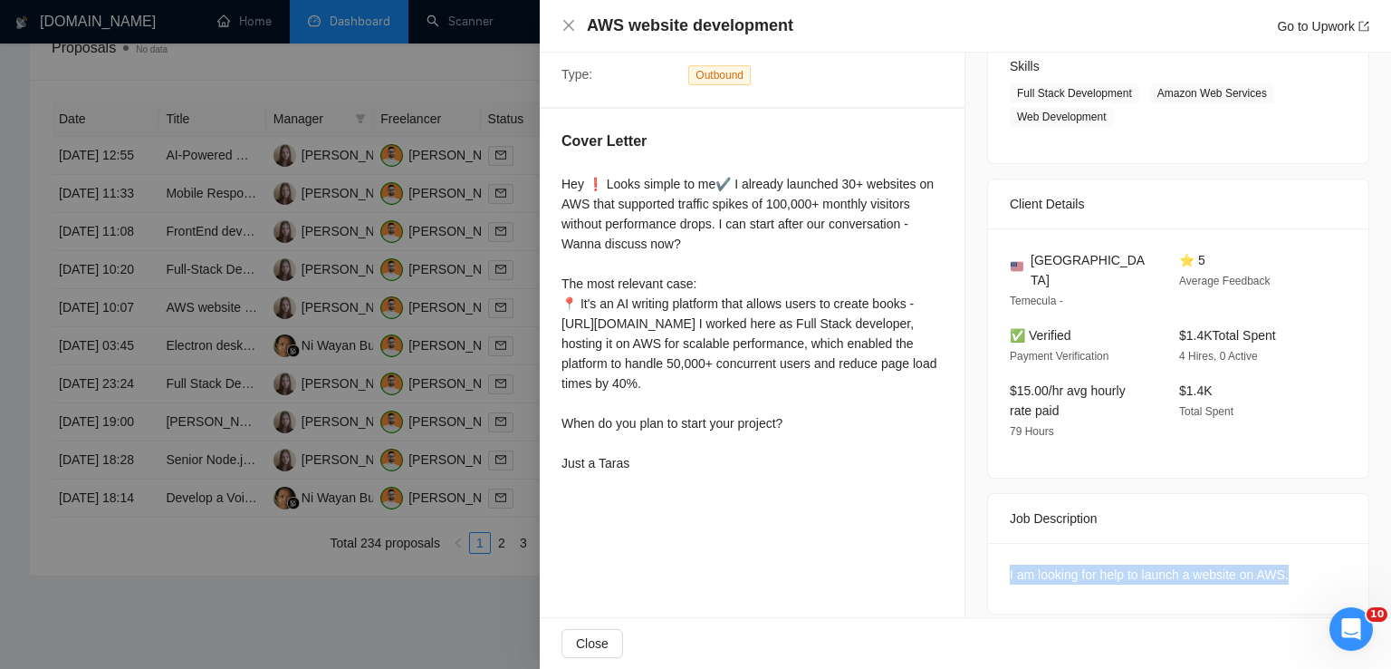
drag, startPoint x: 1296, startPoint y: 554, endPoint x: 971, endPoint y: 552, distance: 325.2
click at [971, 552] on div "Job Posting Details Overview 14 Aug, 2025 09:15 Published $5 - $35 Hourly Rate …" at bounding box center [1179, 196] width 426 height 879
copy div "I am looking for help to launch a website on AWS."
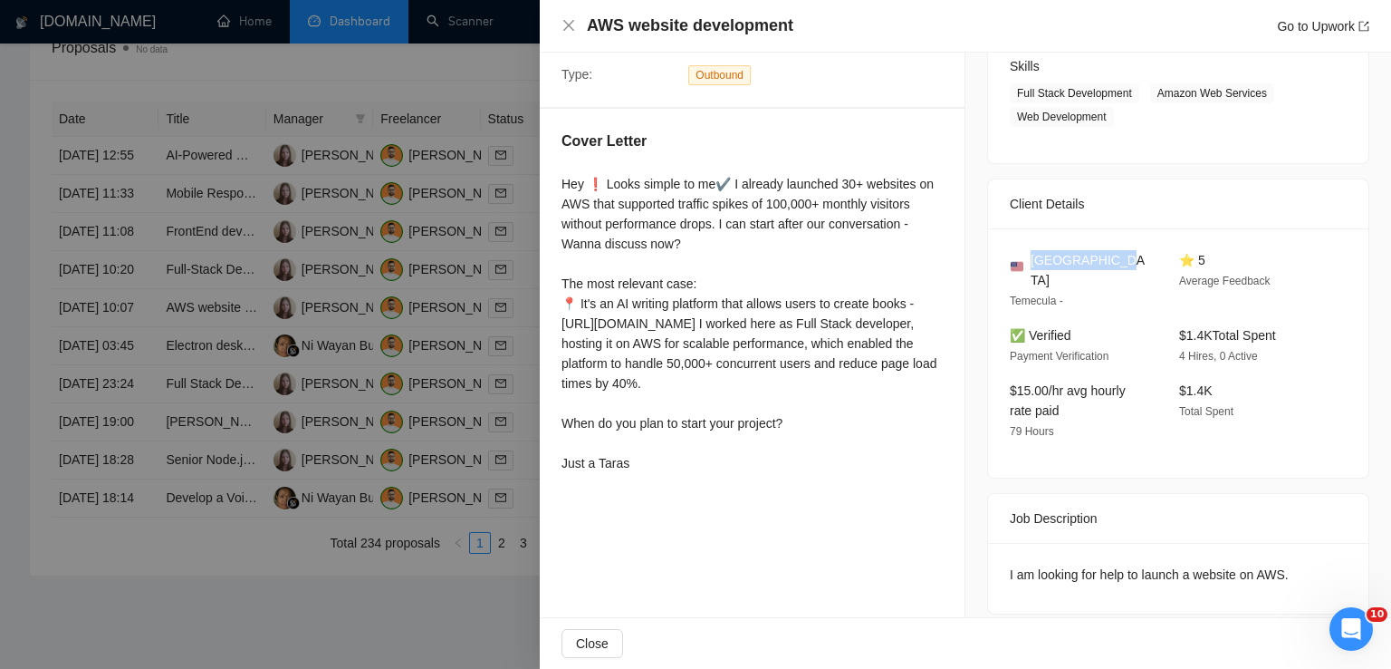
drag, startPoint x: 1114, startPoint y: 266, endPoint x: 1027, endPoint y: 265, distance: 87.0
click at [1027, 265] on div "United States" at bounding box center [1080, 270] width 140 height 40
copy span "United States"
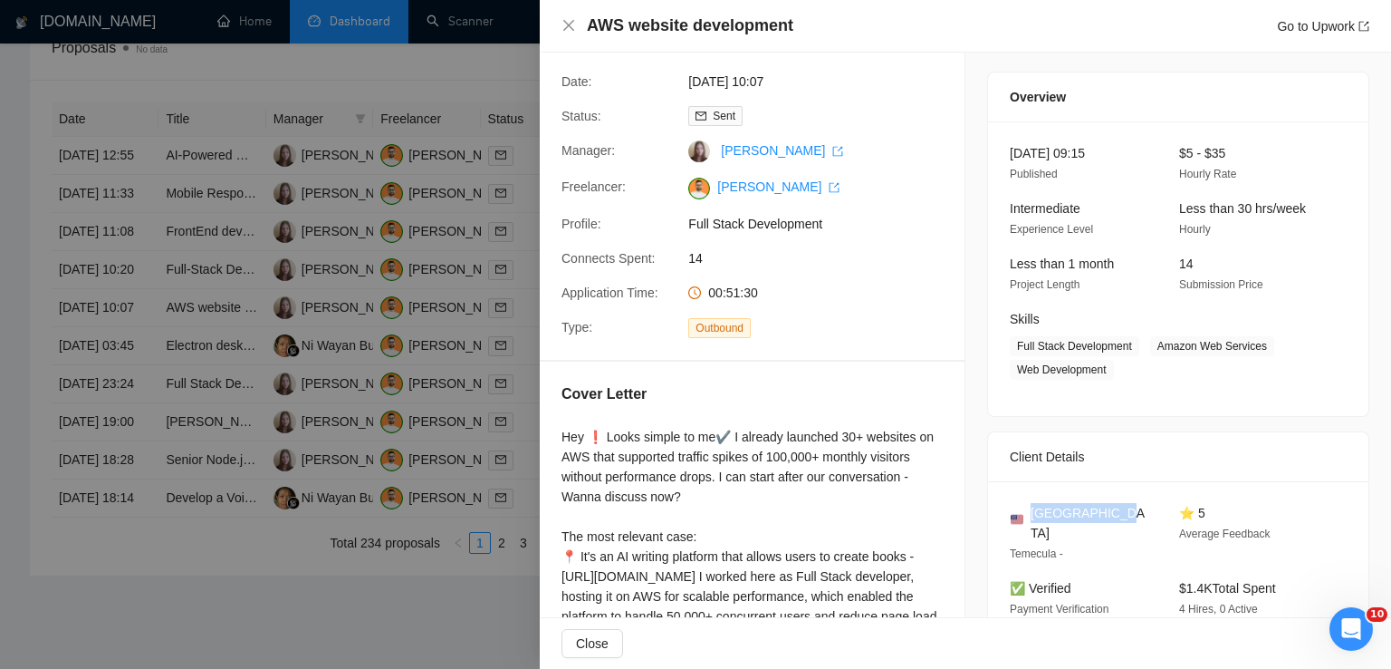
scroll to position [41, 0]
drag, startPoint x: 1145, startPoint y: 352, endPoint x: 1115, endPoint y: 370, distance: 34.5
click at [1115, 370] on span "Full Stack Development Amazon Web Services Web Development" at bounding box center [1165, 359] width 310 height 43
copy span "Amazon Web Services Web Development"
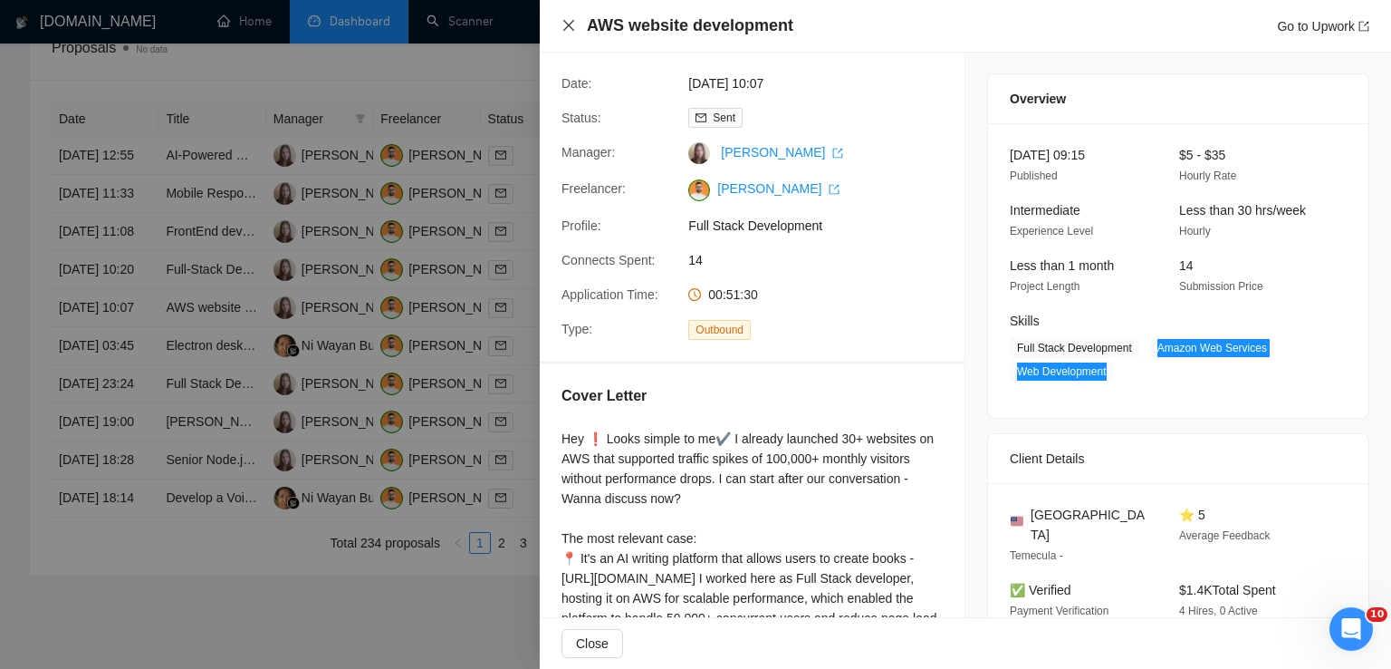
click at [573, 25] on icon "close" at bounding box center [569, 25] width 14 height 14
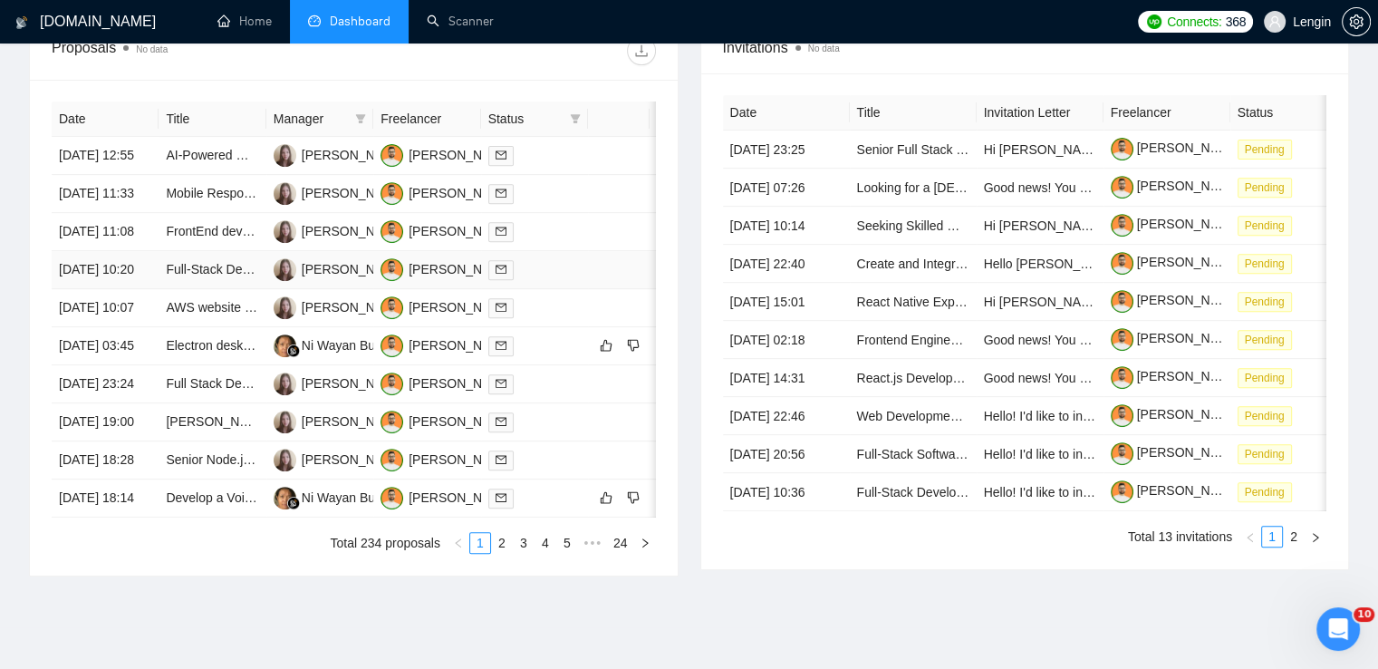
click at [229, 289] on td "Full-Stack Developer for Student Support Hub Web App" at bounding box center [212, 270] width 107 height 38
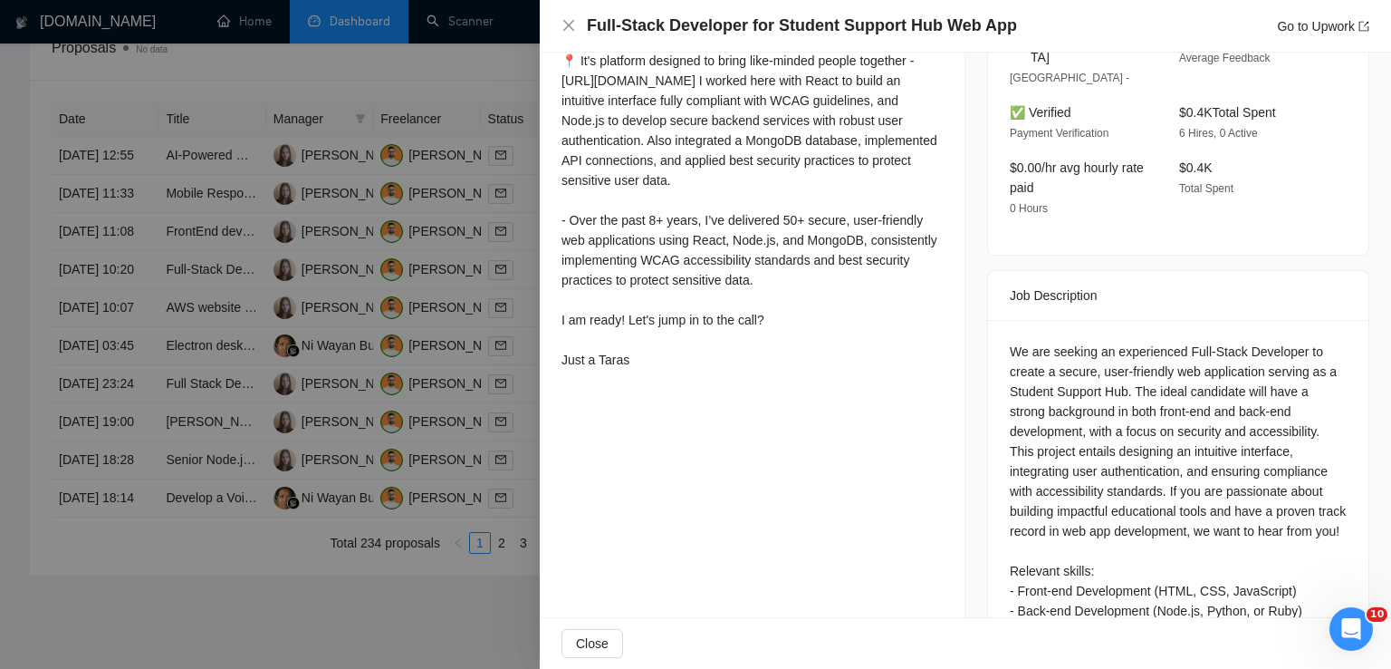
scroll to position [674, 0]
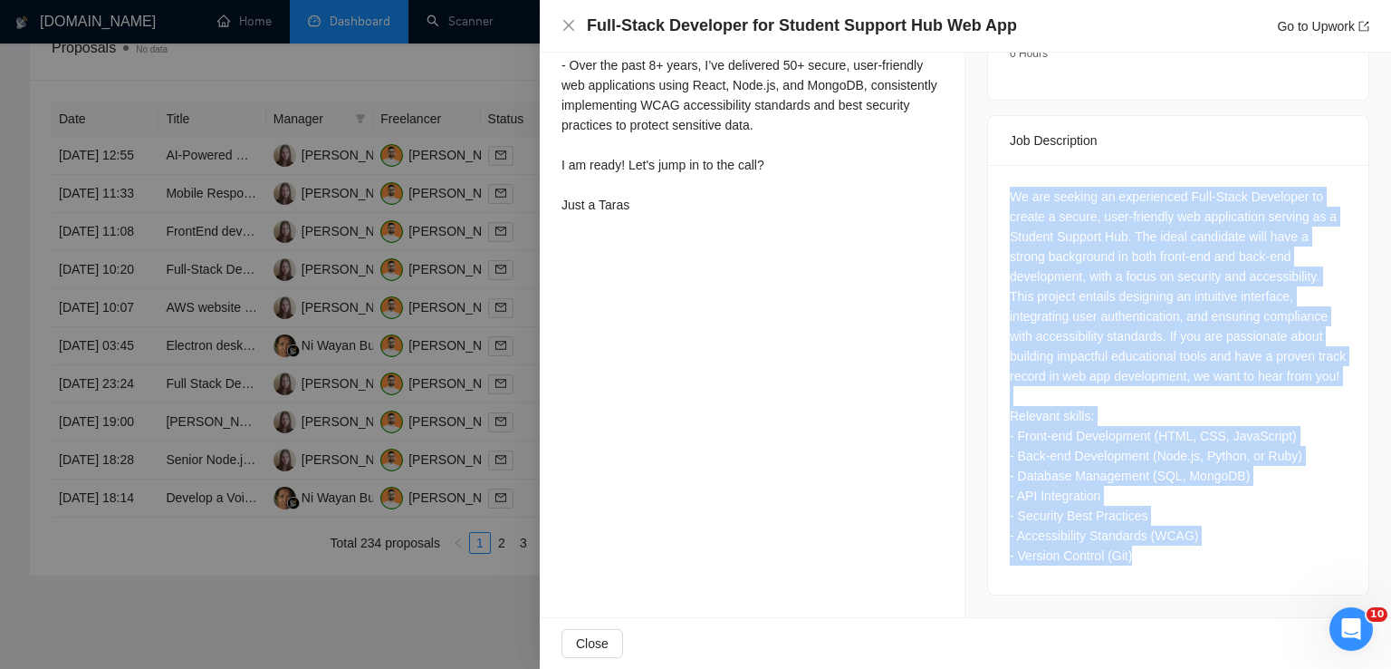
drag, startPoint x: 1001, startPoint y: 172, endPoint x: 1174, endPoint y: 564, distance: 428.7
click at [1174, 564] on div "We are seeking an experienced Full-Stack Developer to create a secure, user-fri…" at bounding box center [1178, 379] width 380 height 429
copy div "We are seeking an experienced Full-Stack Developer to create a secure, user-fri…"
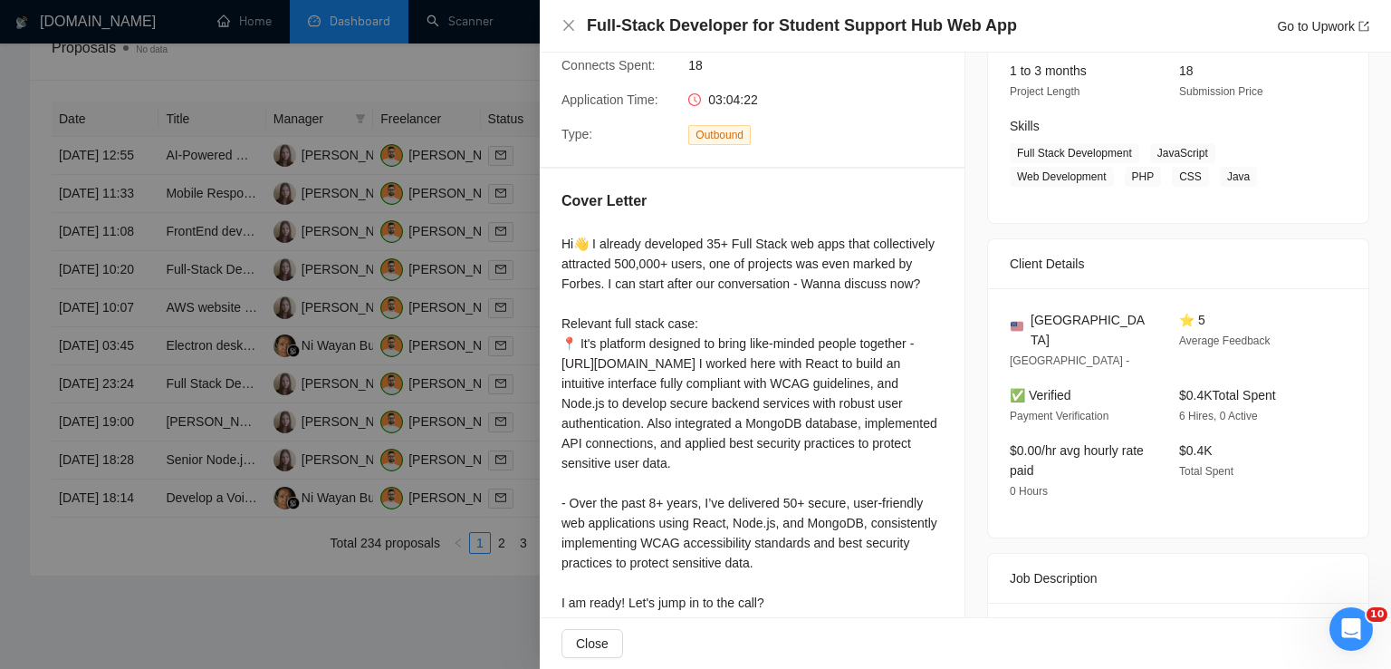
scroll to position [231, 0]
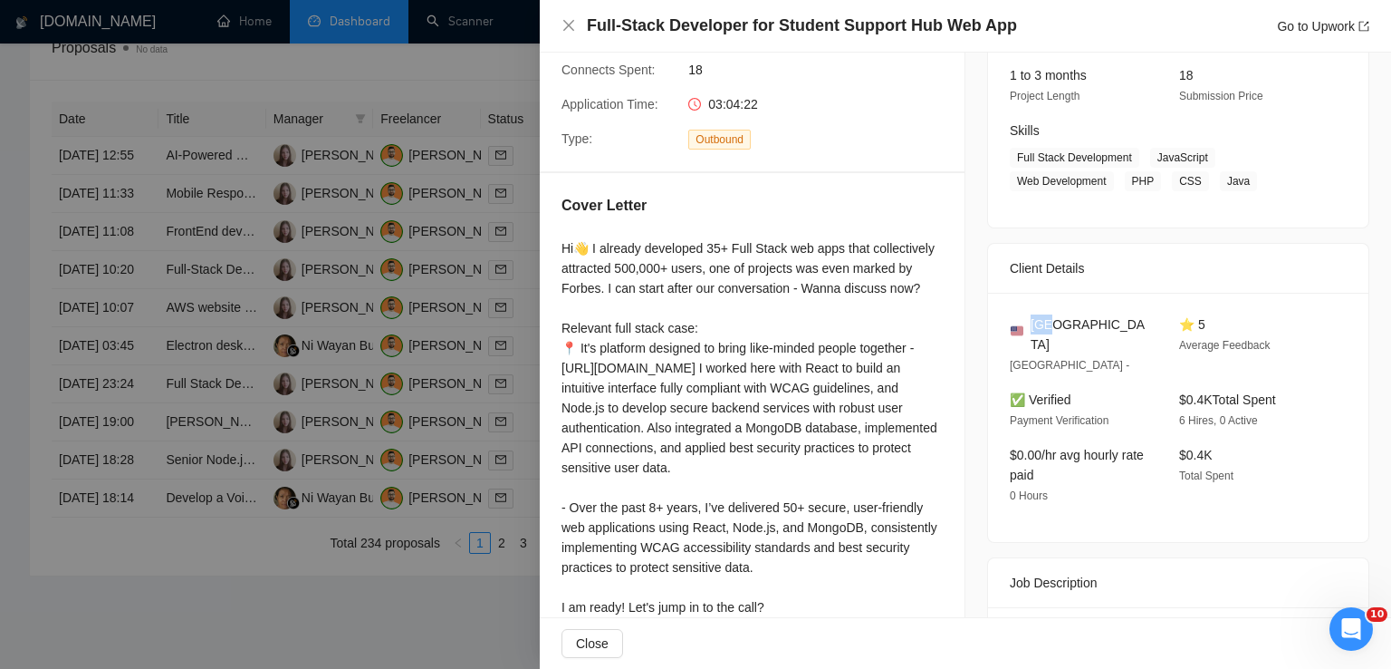
drag, startPoint x: 1072, startPoint y: 326, endPoint x: 1027, endPoint y: 326, distance: 44.4
click at [1027, 326] on div "[GEOGRAPHIC_DATA]" at bounding box center [1080, 334] width 140 height 40
copy span "[GEOGRAPHIC_DATA]"
drag, startPoint x: 1239, startPoint y: 182, endPoint x: 1150, endPoint y: 157, distance: 93.2
click at [1150, 157] on span "Full Stack Development JavaScript Web Development PHP CSS Java" at bounding box center [1165, 169] width 310 height 43
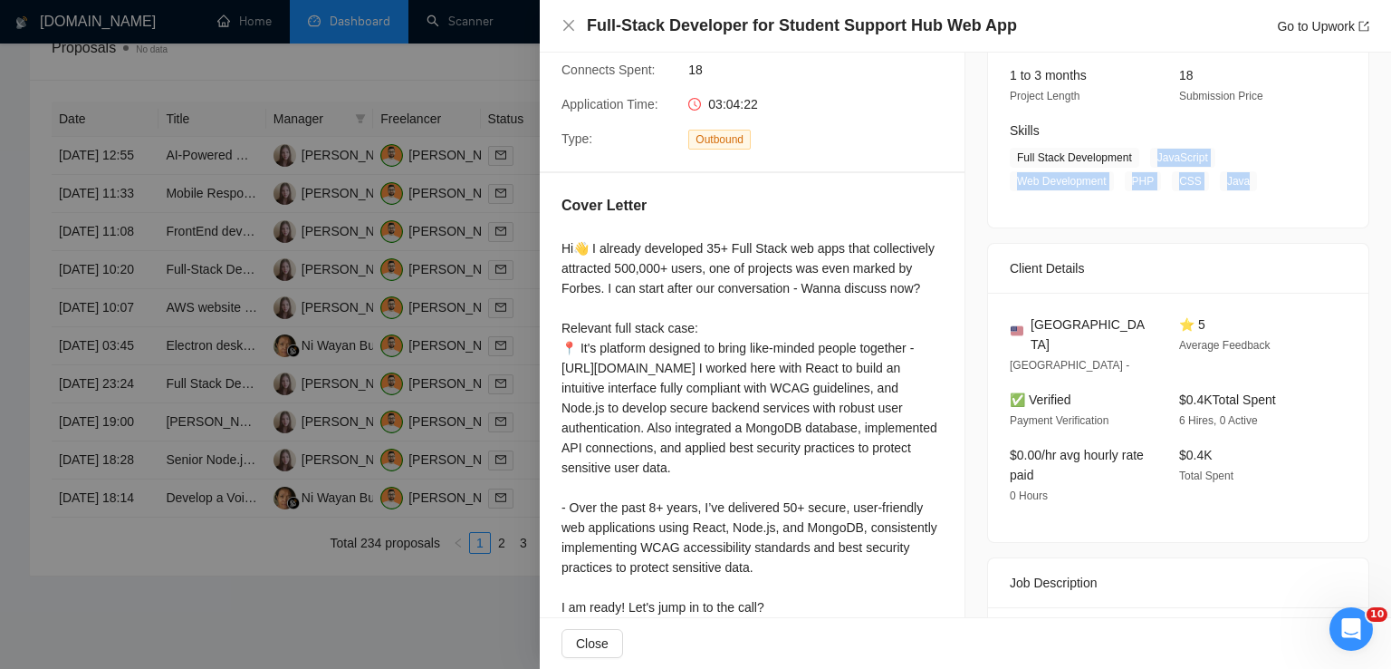
drag, startPoint x: 1148, startPoint y: 157, endPoint x: 1243, endPoint y: 178, distance: 97.4
click at [1243, 178] on span "Full Stack Development JavaScript Web Development PHP CSS Java" at bounding box center [1165, 169] width 310 height 43
copy span "JavaScript Web Development PHP CSS Java"
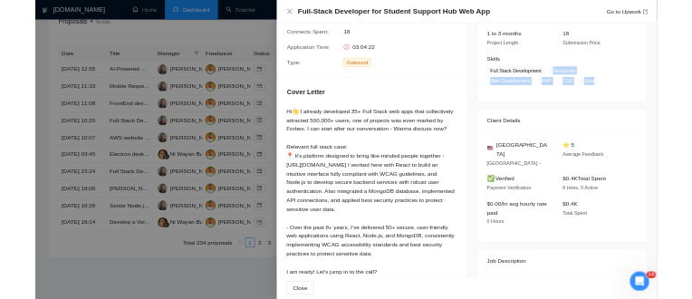
scroll to position [914, 0]
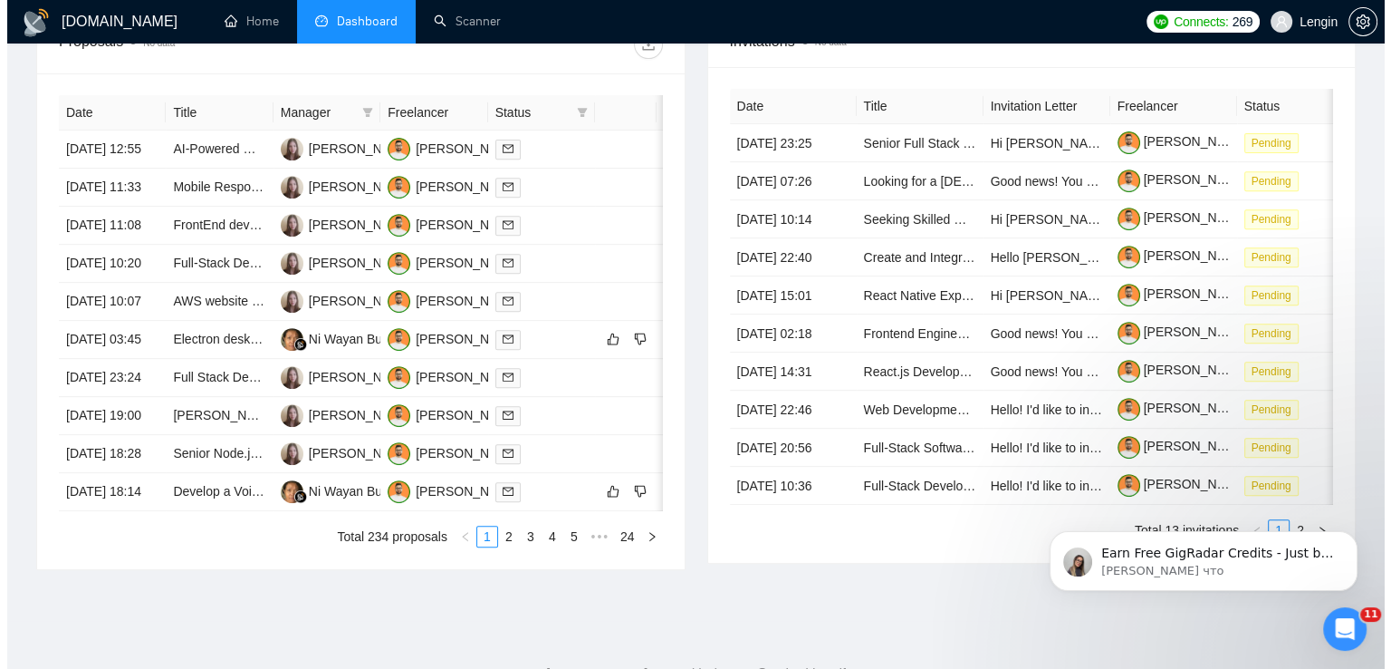
scroll to position [706, 0]
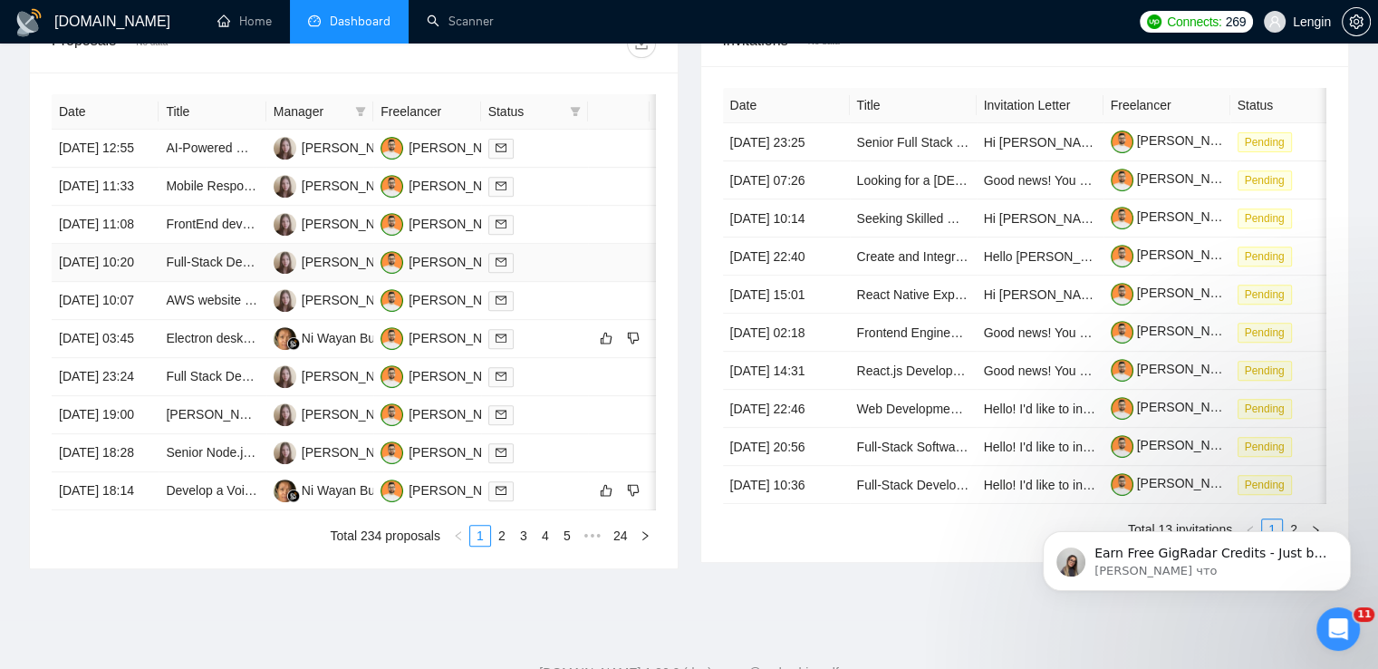
click at [217, 282] on td "Full-Stack Developer for Student Support Hub Web App" at bounding box center [212, 263] width 107 height 38
